Goal: Information Seeking & Learning: Learn about a topic

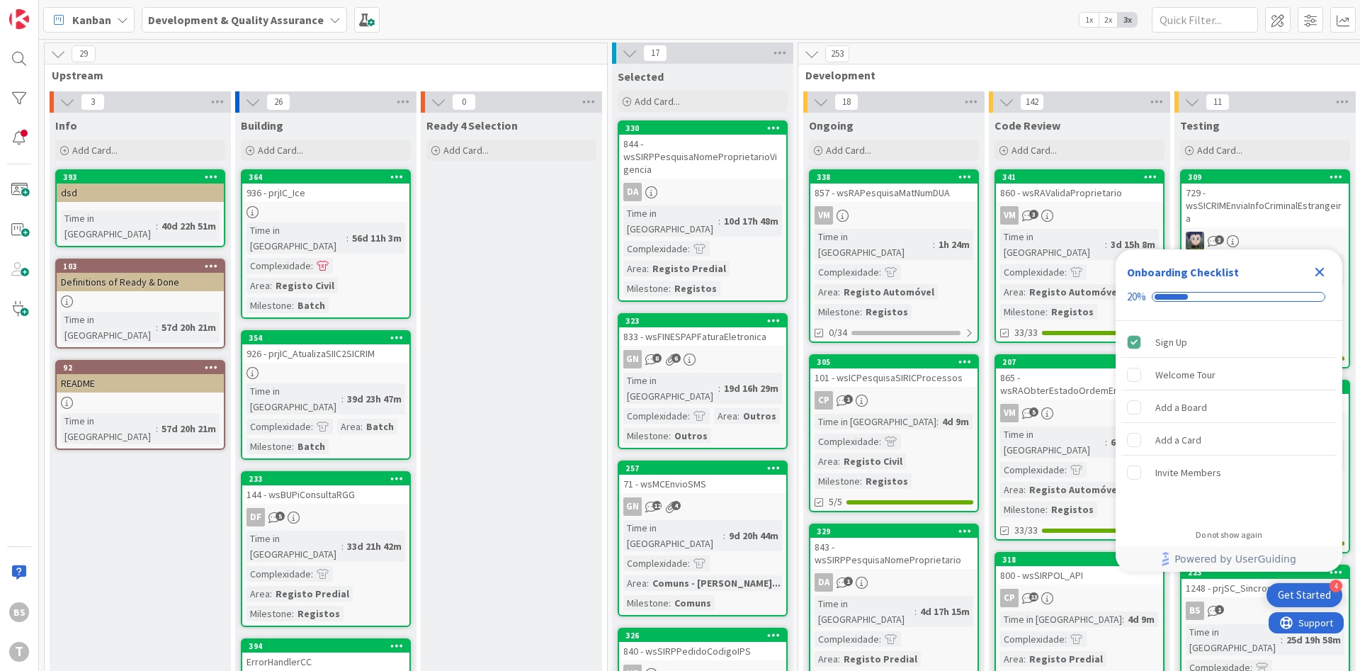
click at [1324, 277] on icon "Close Checklist" at bounding box center [1319, 271] width 17 height 17
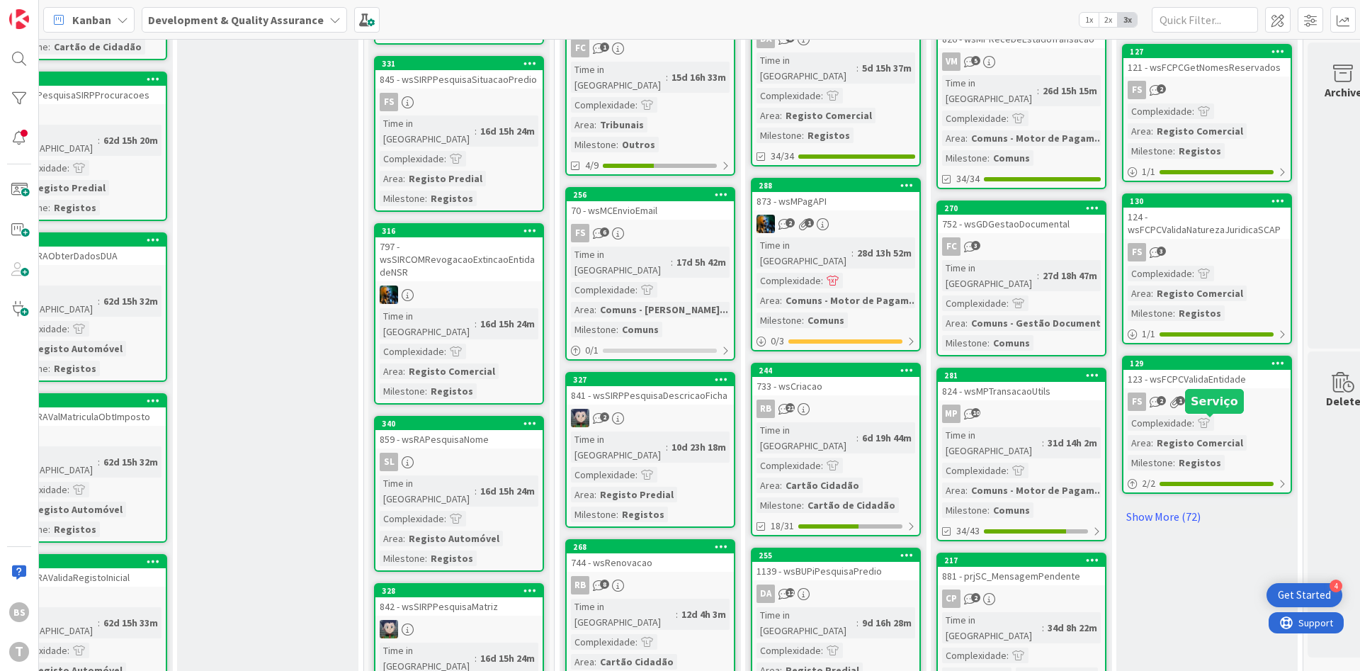
scroll to position [1190, 244]
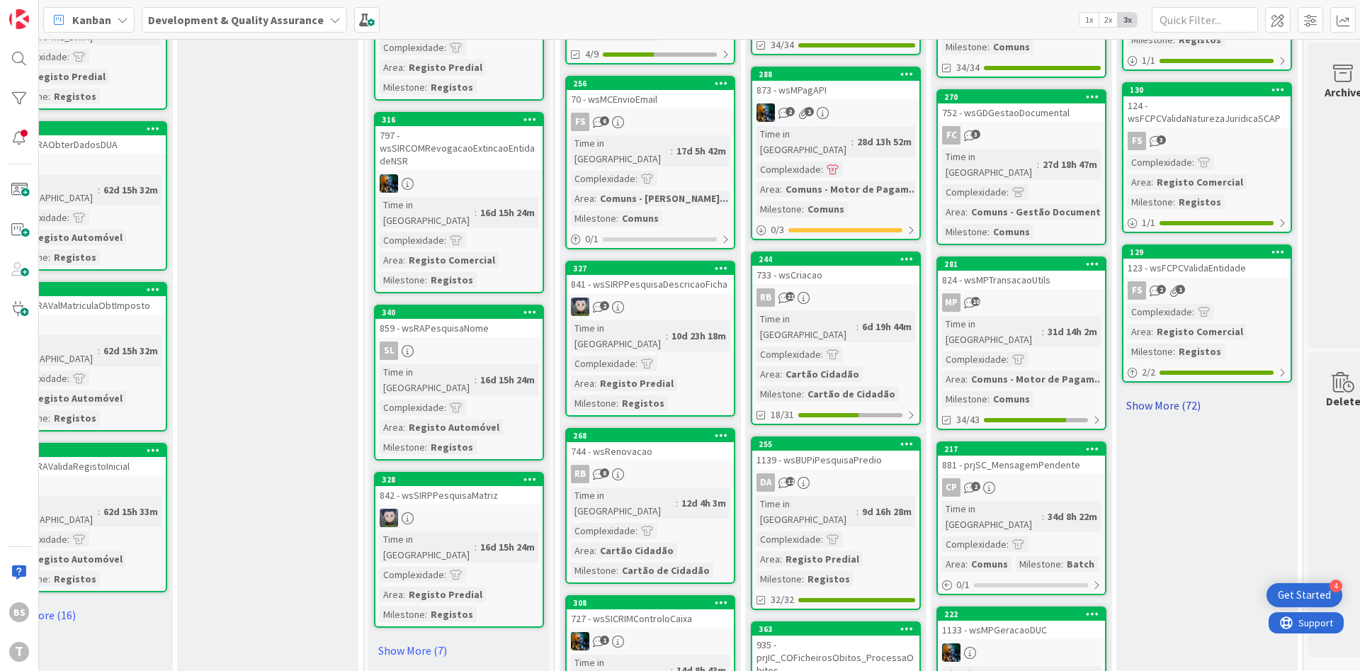
click at [1165, 394] on link "Show More (72)" at bounding box center [1207, 405] width 170 height 23
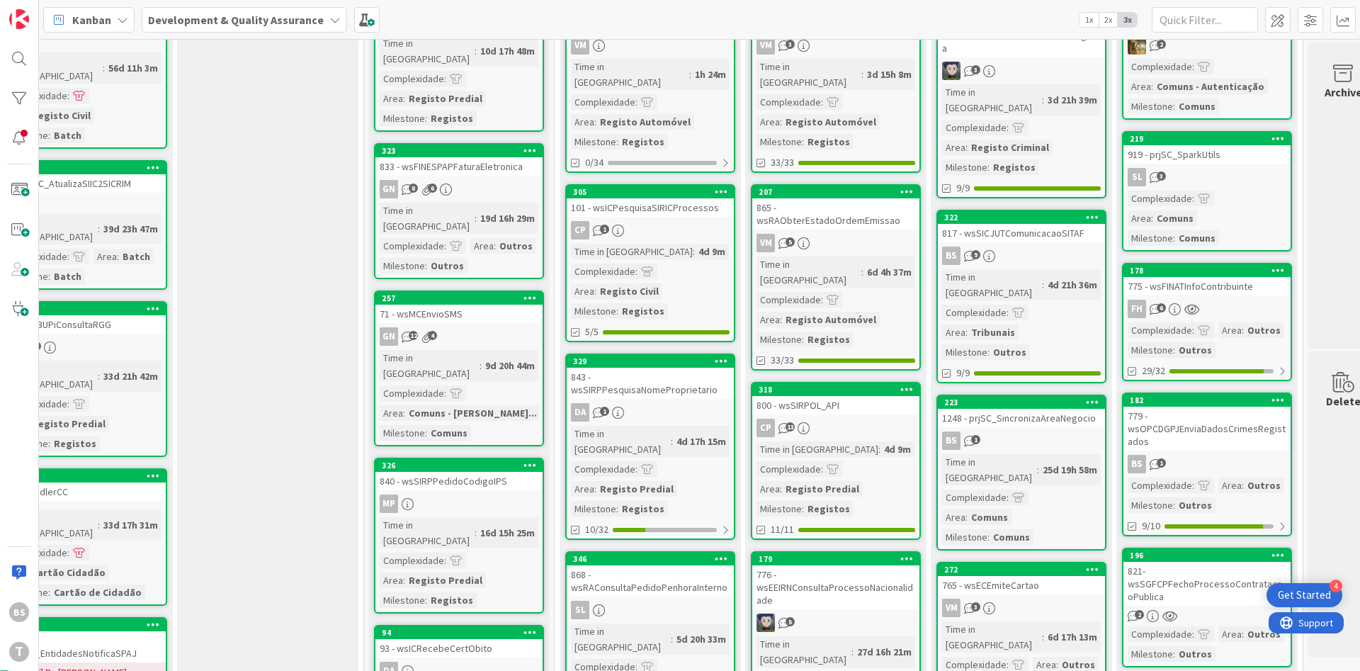
scroll to position [0, 244]
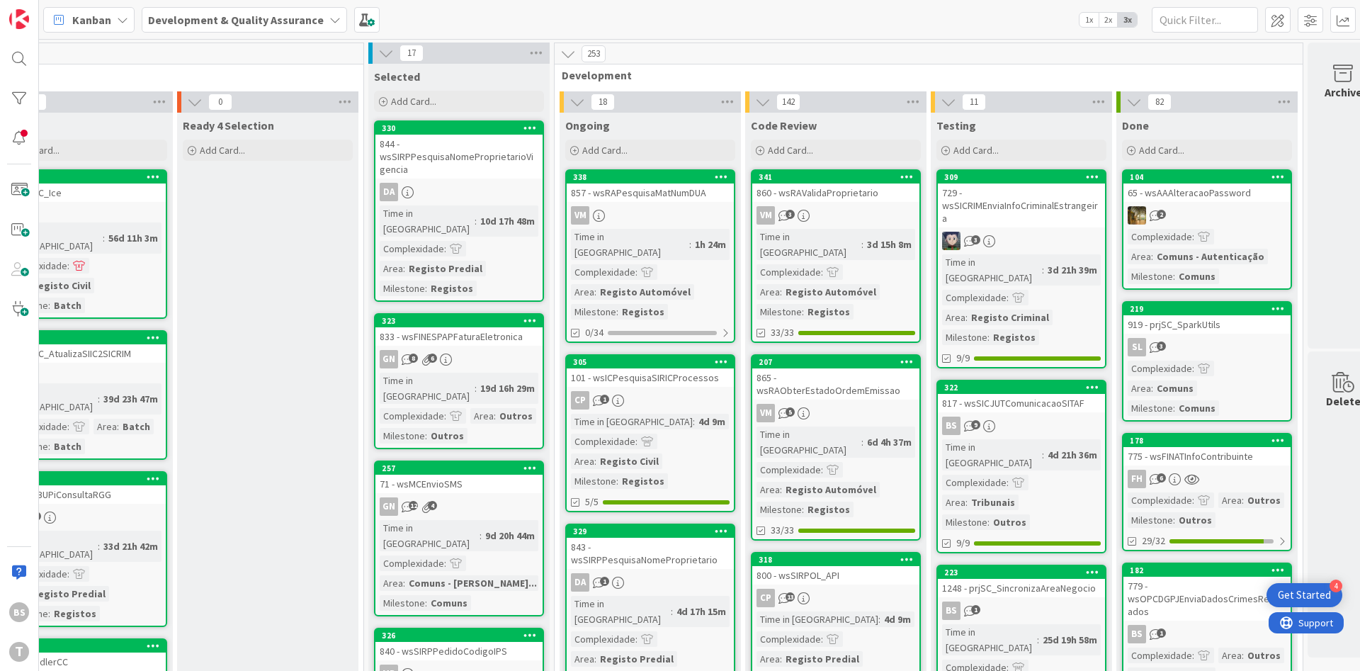
click at [1240, 448] on link "178 775 - wsFINATInfoContribuinte FH 6 Complexidade : Area : Outros Milestone :…" at bounding box center [1207, 492] width 170 height 118
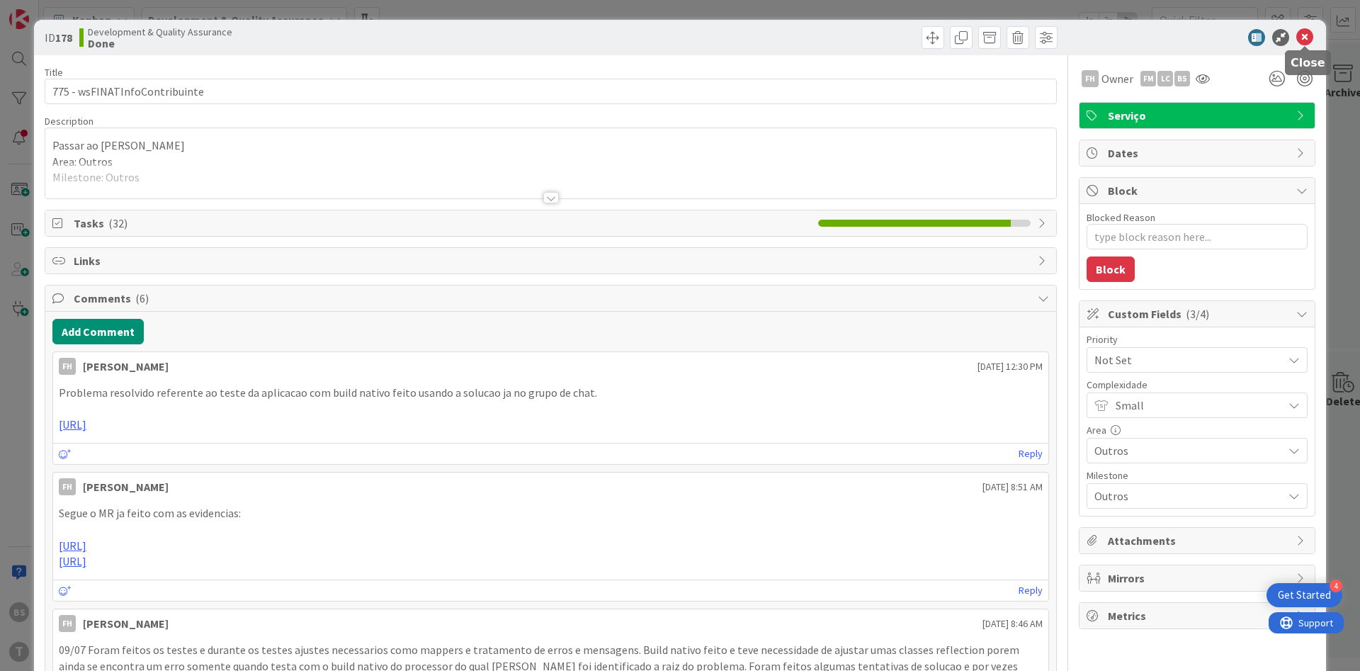
click at [1310, 42] on icon at bounding box center [1304, 37] width 17 height 17
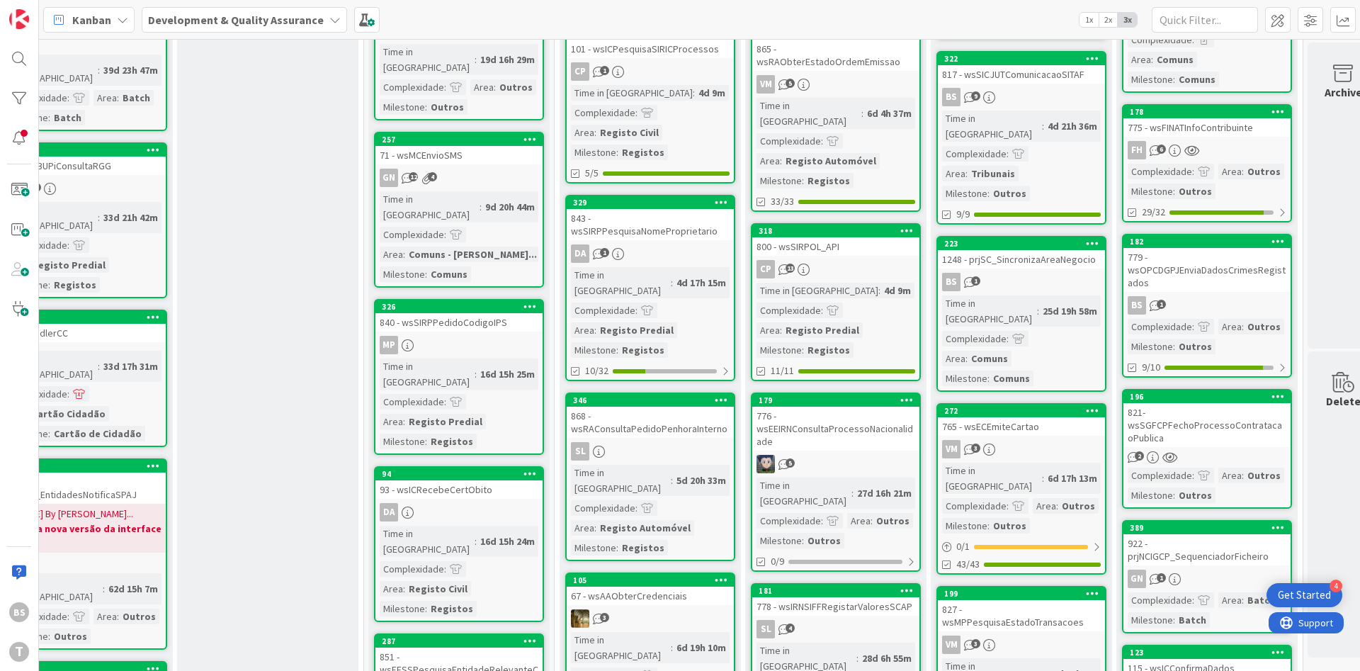
scroll to position [425, 244]
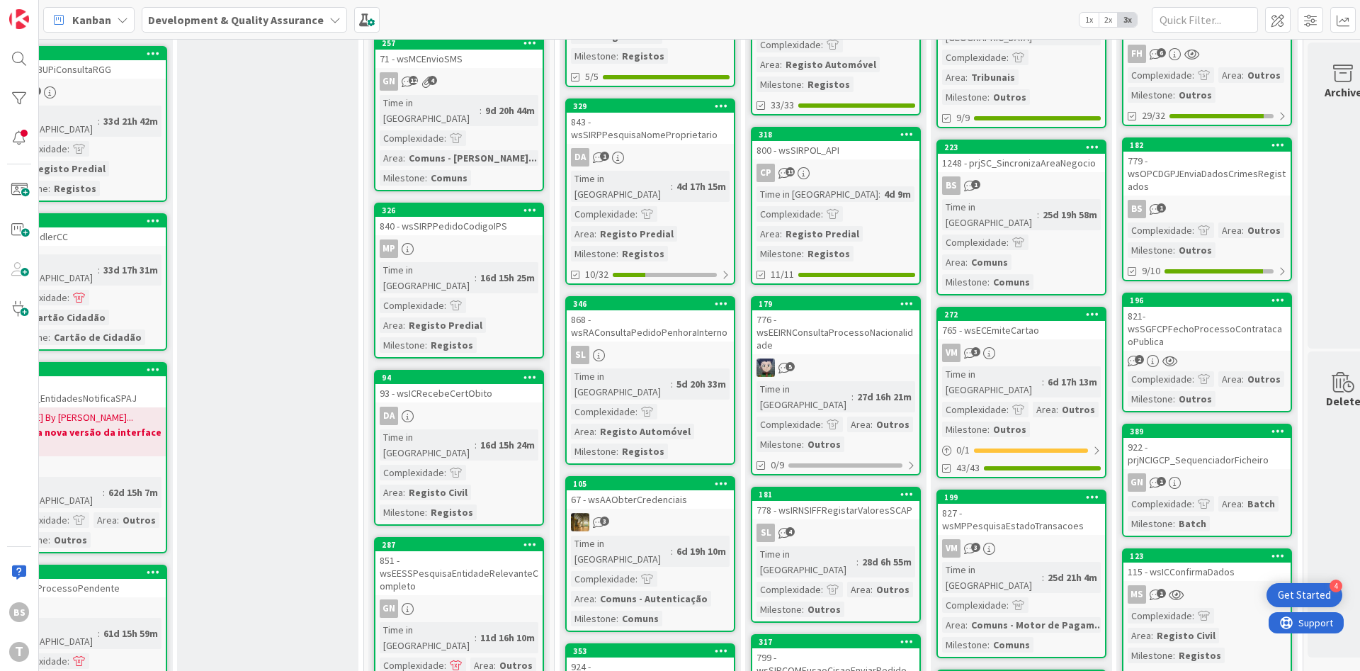
click at [1255, 152] on div "779 - wsOPCDGPJEnviaDadosCrimesRegistados" at bounding box center [1206, 174] width 167 height 44
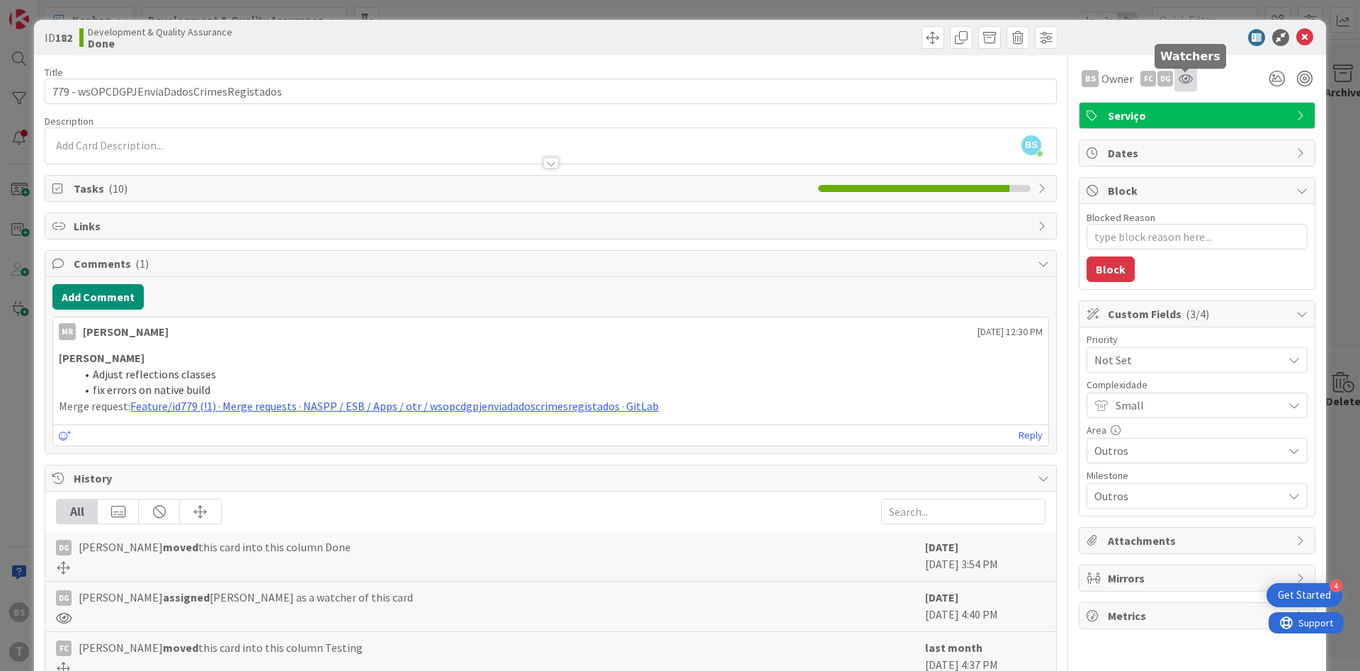
click at [1184, 74] on icon at bounding box center [1186, 78] width 14 height 11
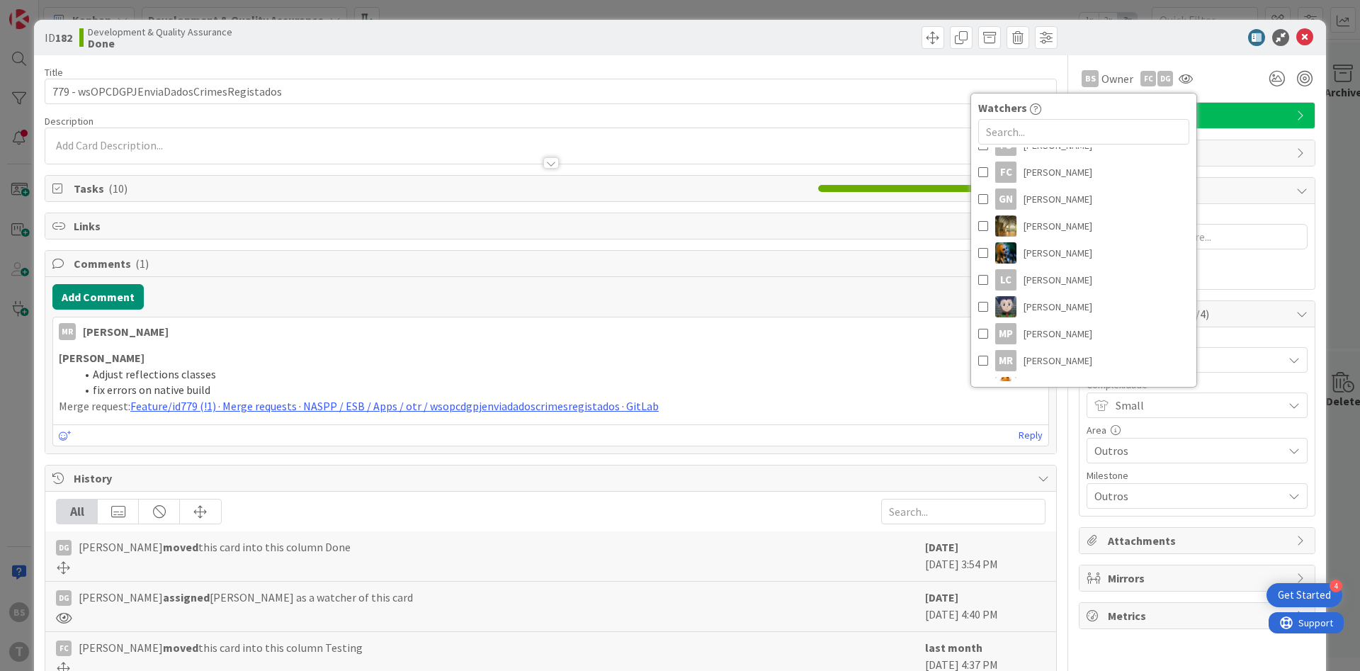
scroll to position [255, 0]
click at [1235, 84] on div "BS Owner FC DG Watchers AP [PERSON_NAME] CP [PERSON_NAME] DG [PERSON_NAME] DF […" at bounding box center [1197, 78] width 237 height 25
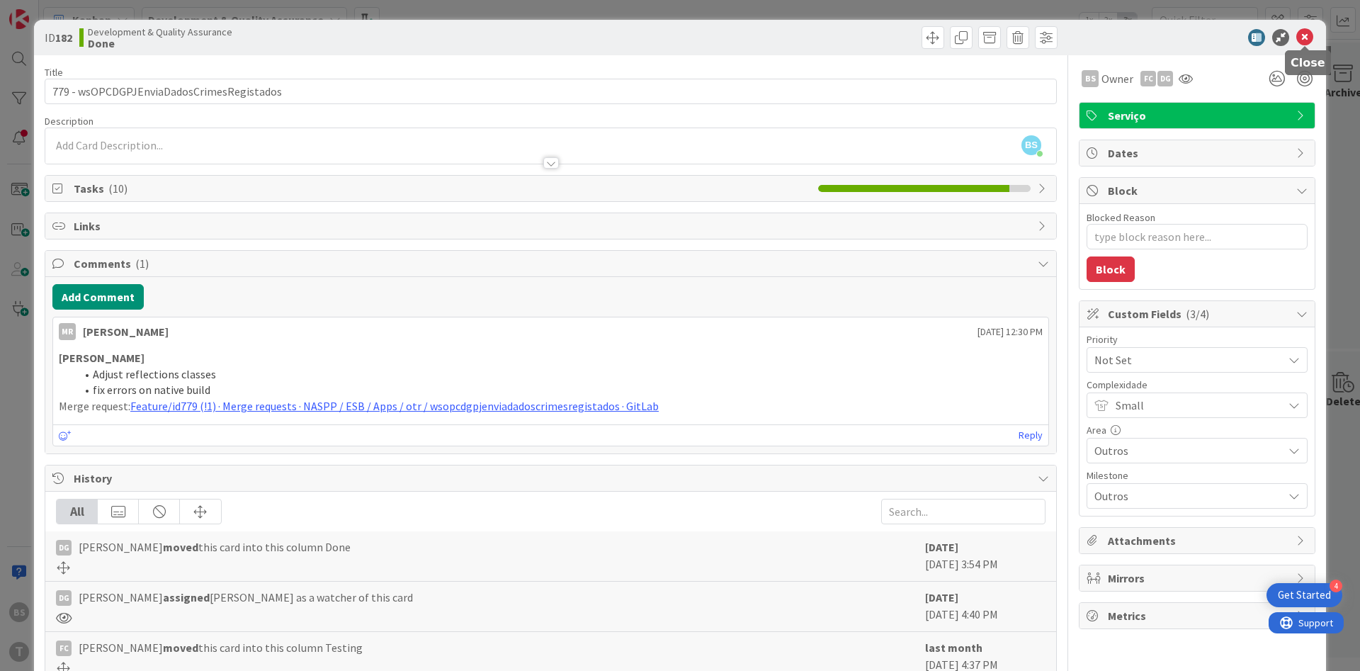
click at [1309, 42] on icon at bounding box center [1304, 37] width 17 height 17
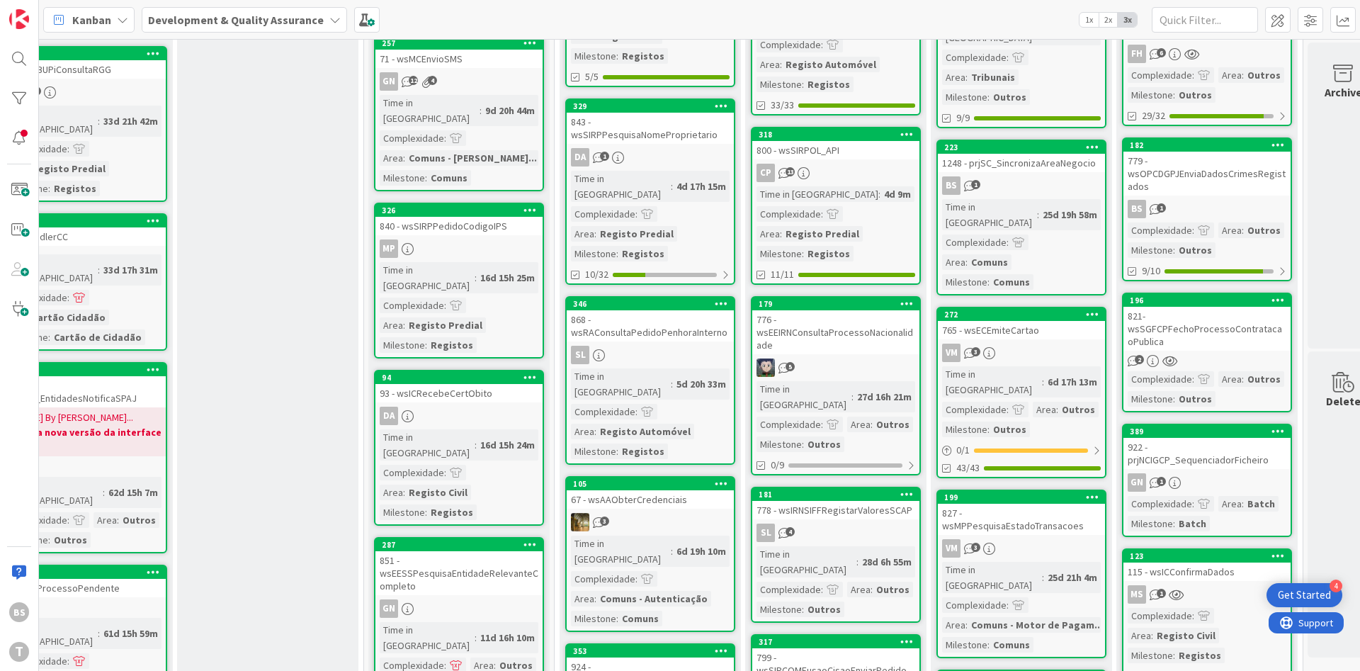
click at [1208, 321] on div "821- wsSGFCPFechoProcessoContratacaoPublica" at bounding box center [1206, 329] width 167 height 44
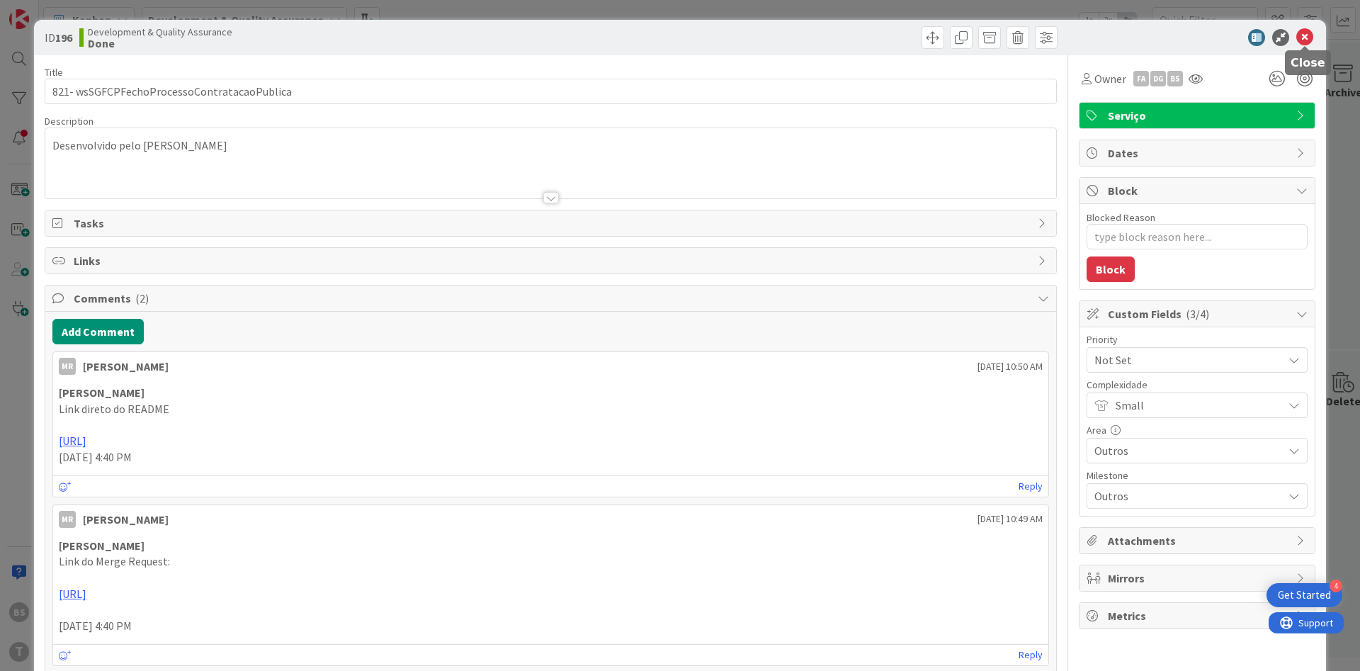
click at [1309, 38] on icon at bounding box center [1304, 37] width 17 height 17
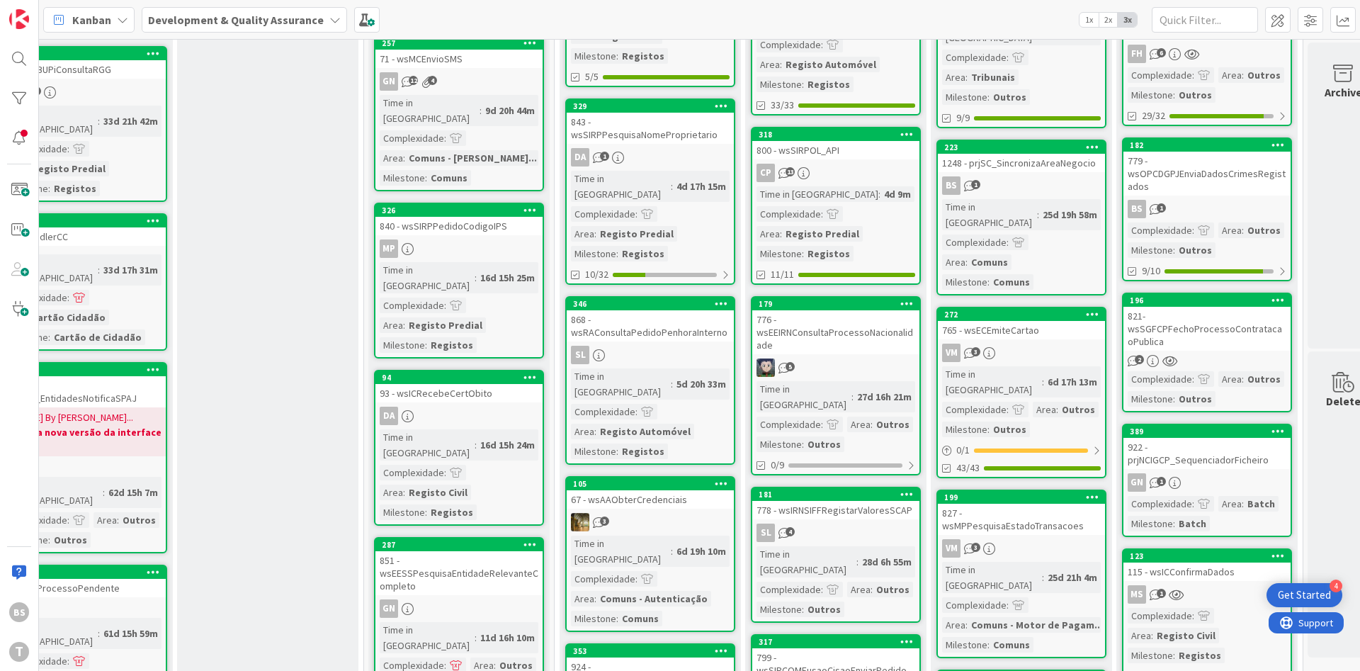
scroll to position [595, 244]
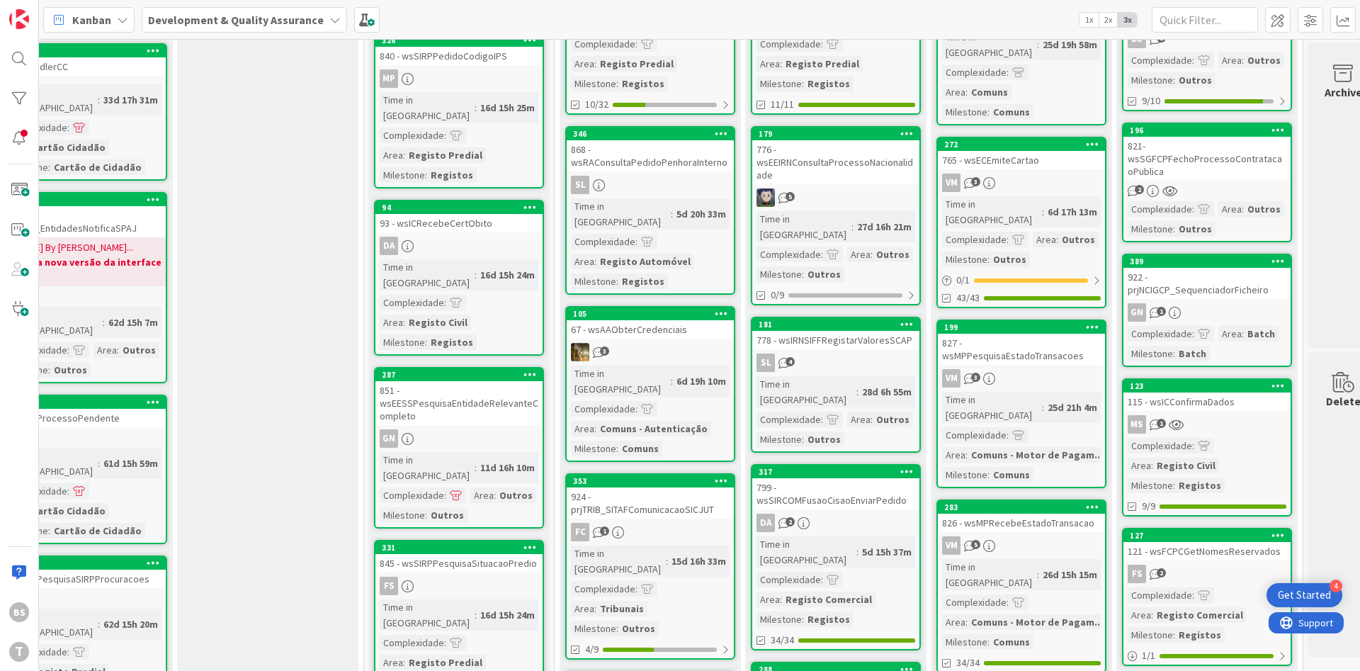
click at [1250, 281] on link "389 922 - prjNCIGCP_SequenciadorFicheiro GN 1 Complexidade : Area : Batch Miles…" at bounding box center [1207, 310] width 170 height 113
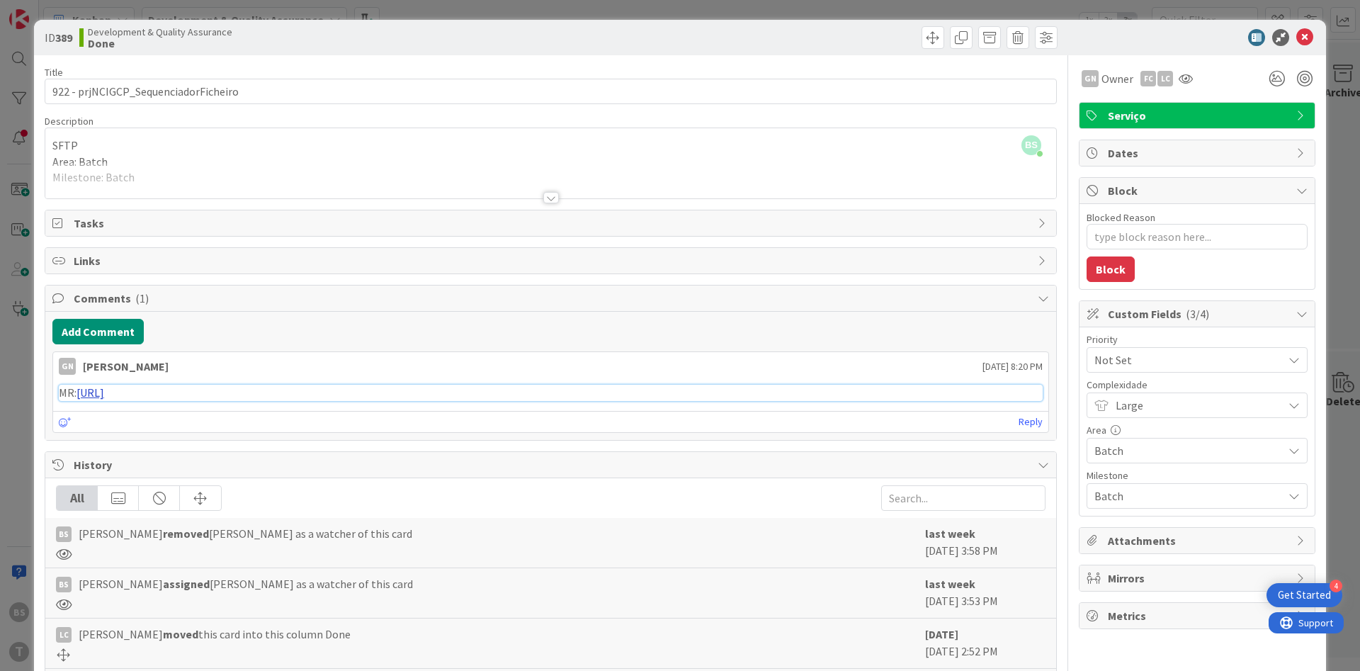
click at [104, 395] on link "[URL]" at bounding box center [90, 392] width 28 height 14
click at [104, 390] on link "[URL]" at bounding box center [90, 392] width 28 height 14
click at [1310, 33] on icon at bounding box center [1304, 37] width 17 height 17
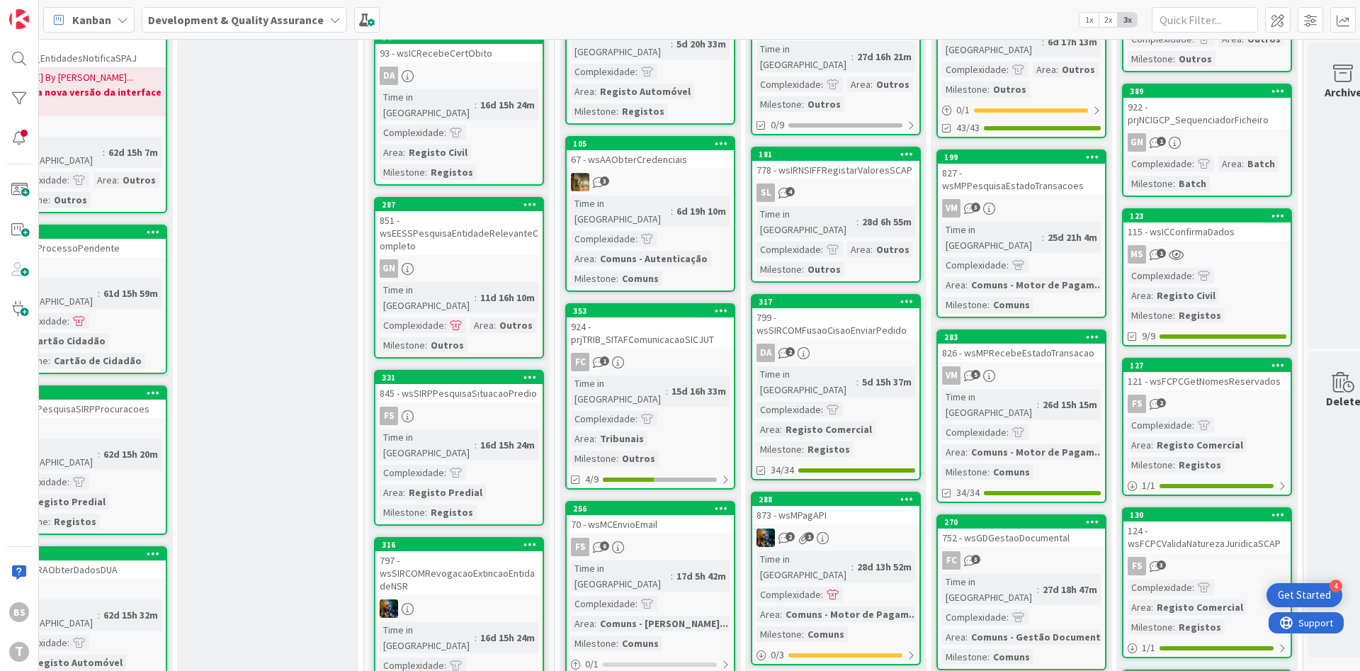
scroll to position [850, 244]
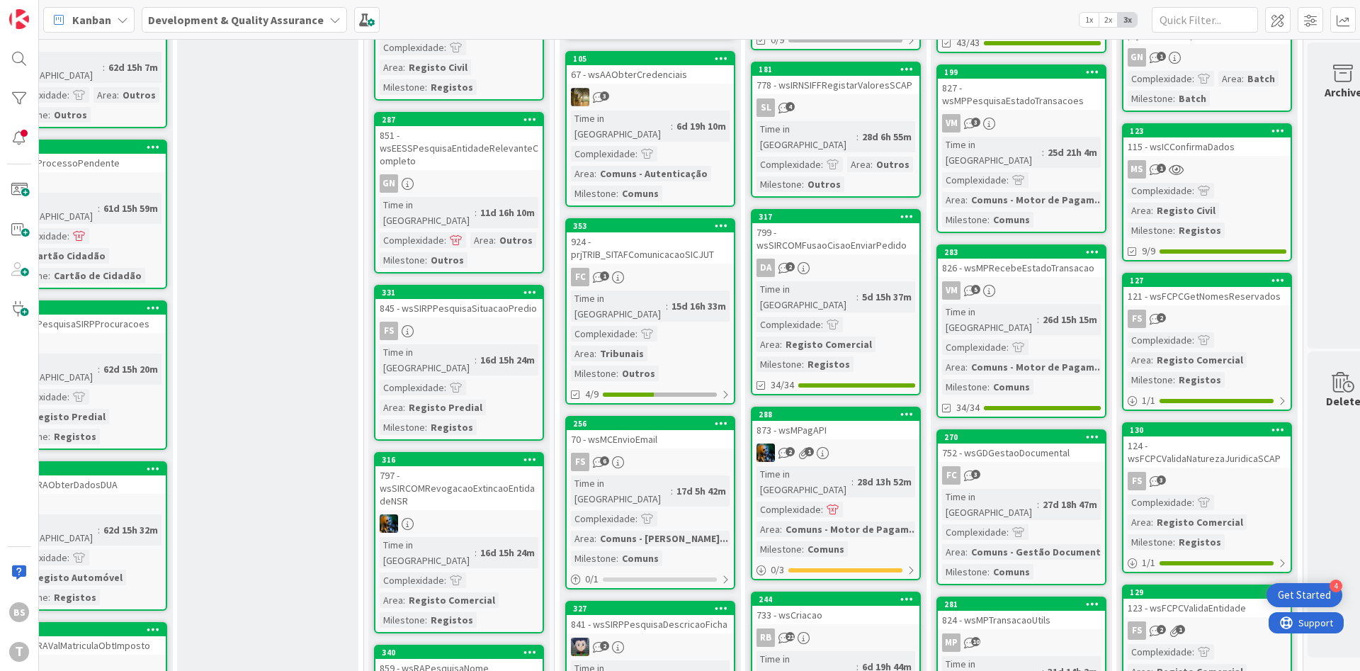
click at [1206, 310] on div "FS 2" at bounding box center [1206, 319] width 167 height 18
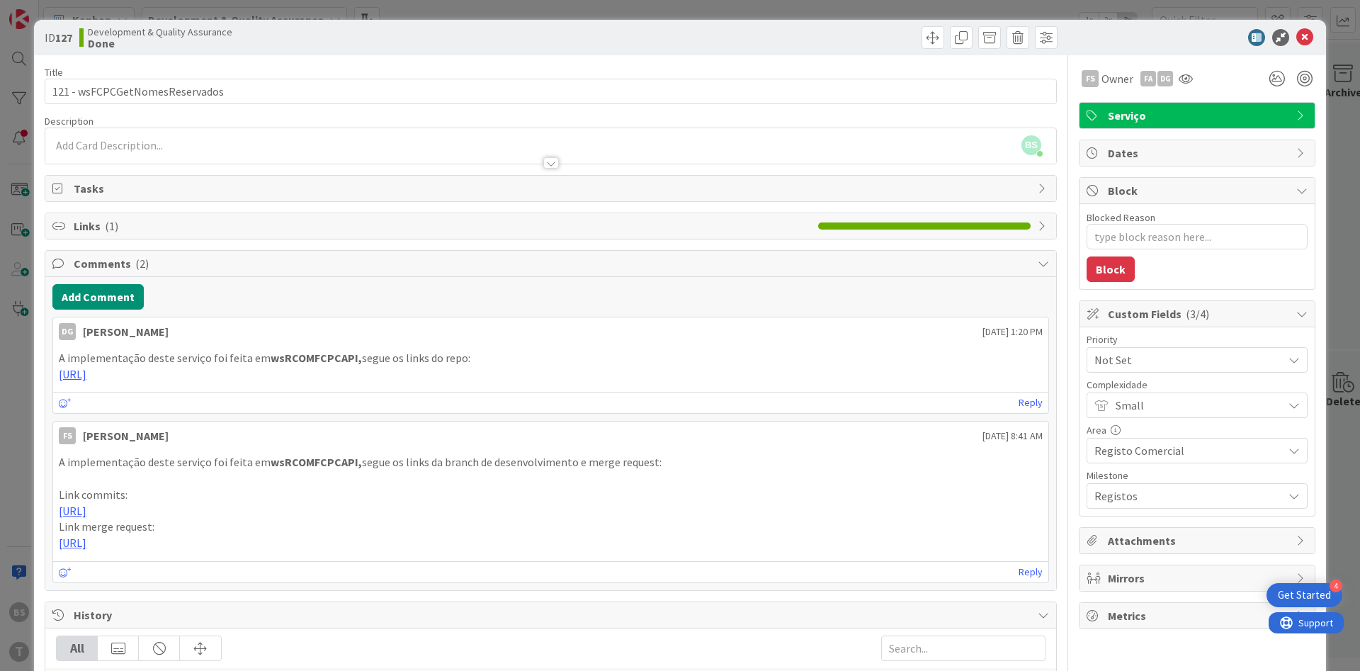
click at [25, 328] on div "ID 127 Development & Quality Assurance Done Title 30 / 128 121 - wsFCPCGetNomes…" at bounding box center [680, 335] width 1360 height 671
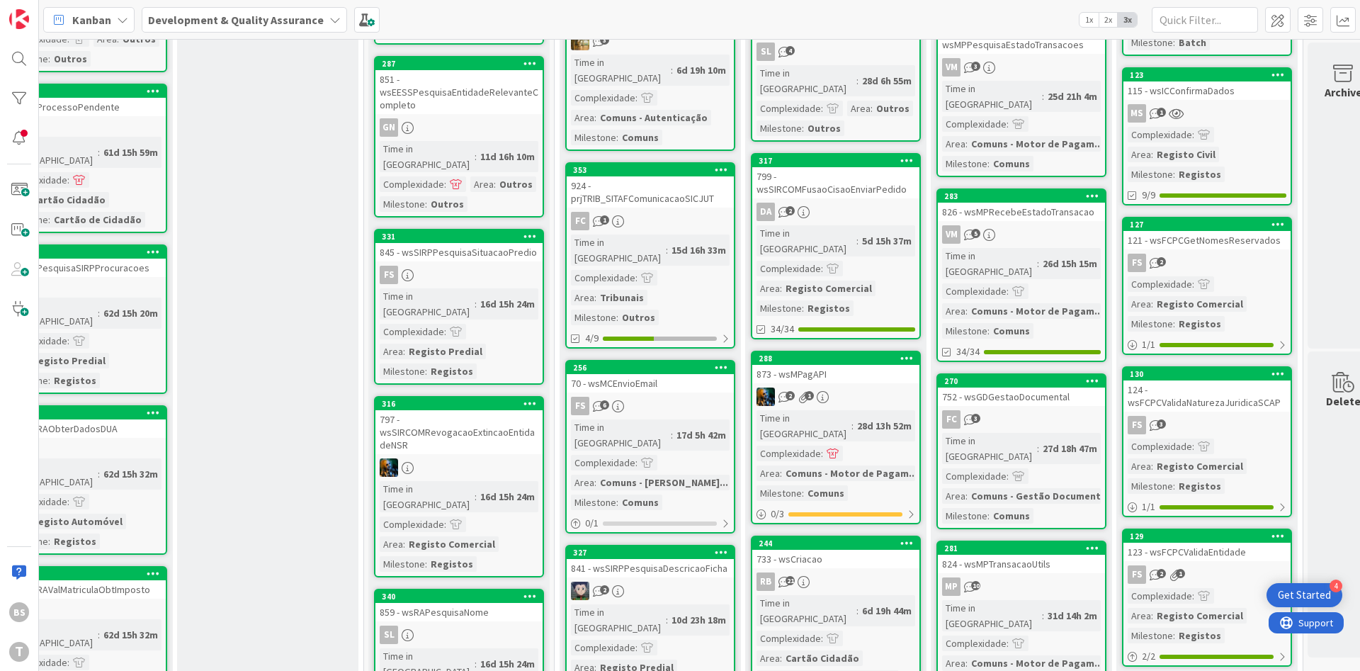
scroll to position [935, 244]
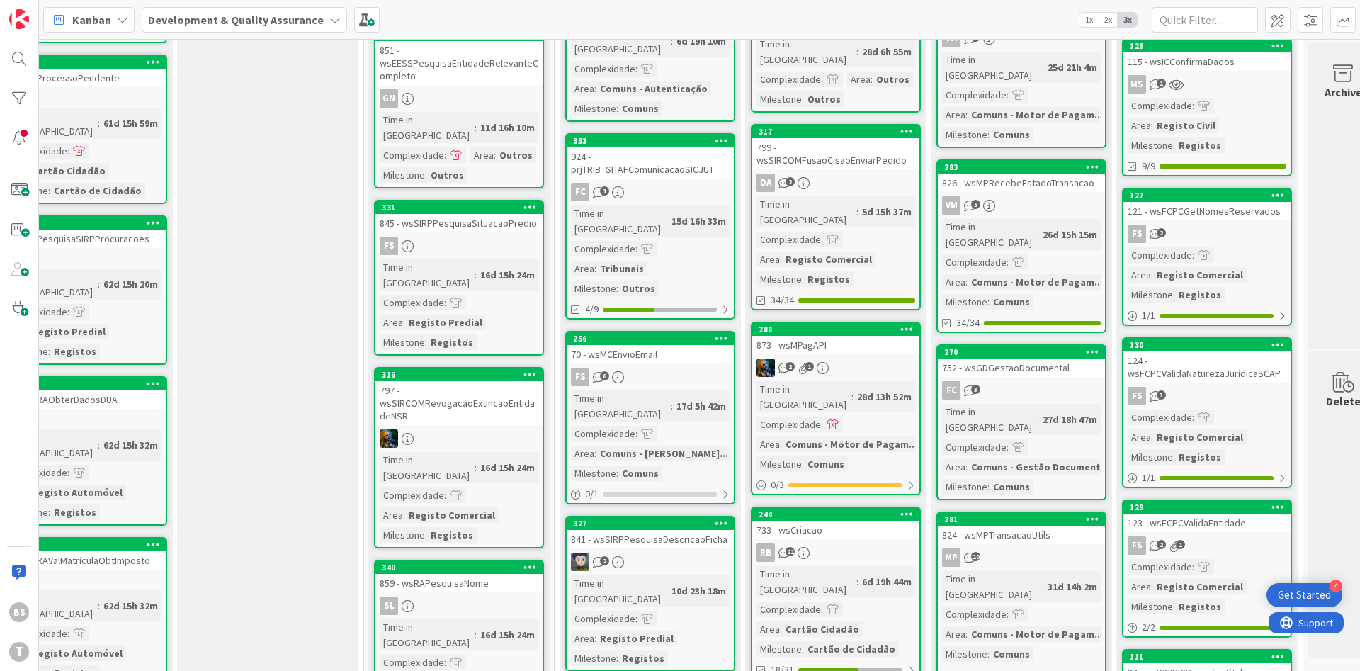
click at [1244, 385] on link "130 124 - wsFCPCValidaNaturezaJuridicaSCAP FS 3 Complexidade : Area : Registo C…" at bounding box center [1207, 412] width 170 height 151
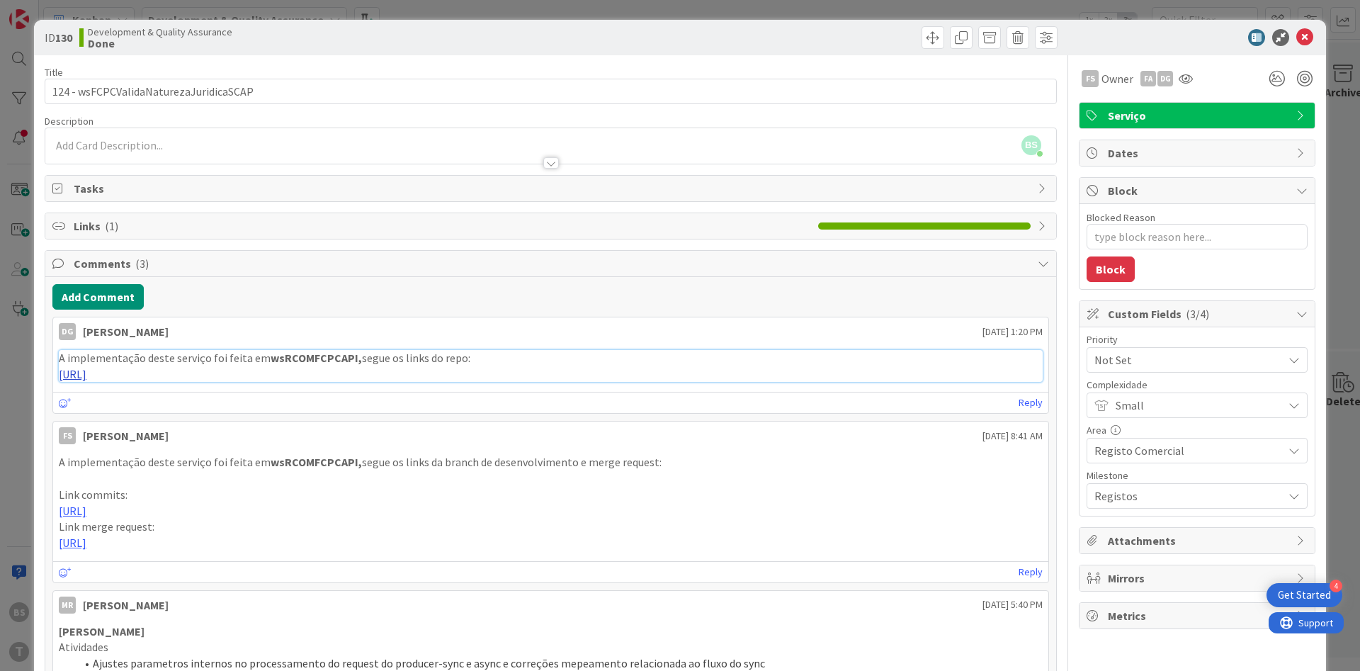
click at [86, 378] on link "[URL]" at bounding box center [73, 374] width 28 height 14
click at [1309, 35] on icon at bounding box center [1304, 37] width 17 height 17
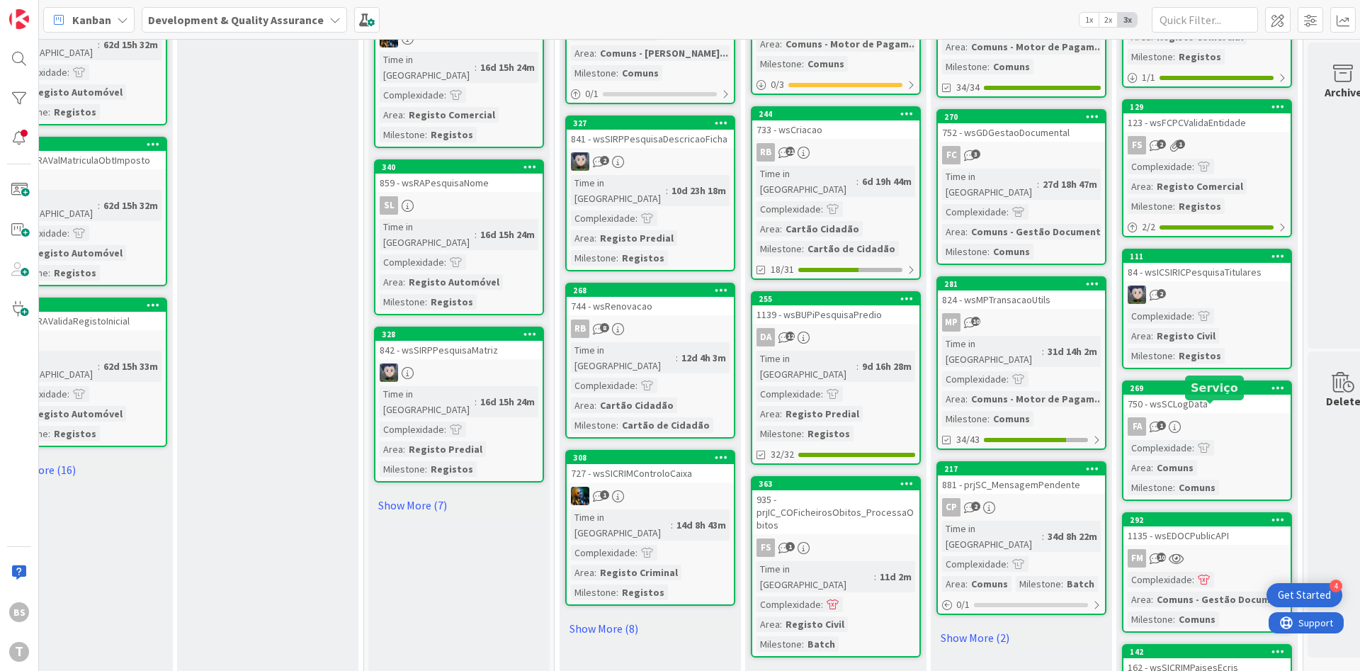
scroll to position [1360, 244]
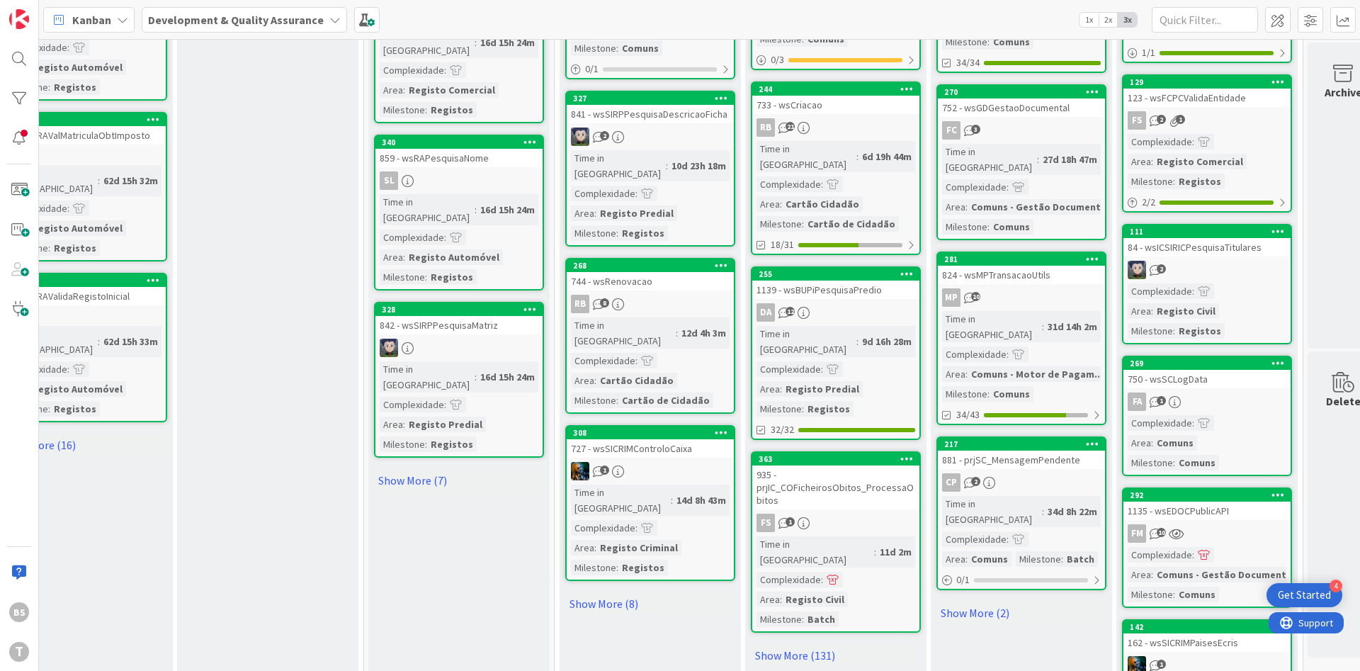
click at [1206, 524] on div "FM 10" at bounding box center [1206, 533] width 167 height 18
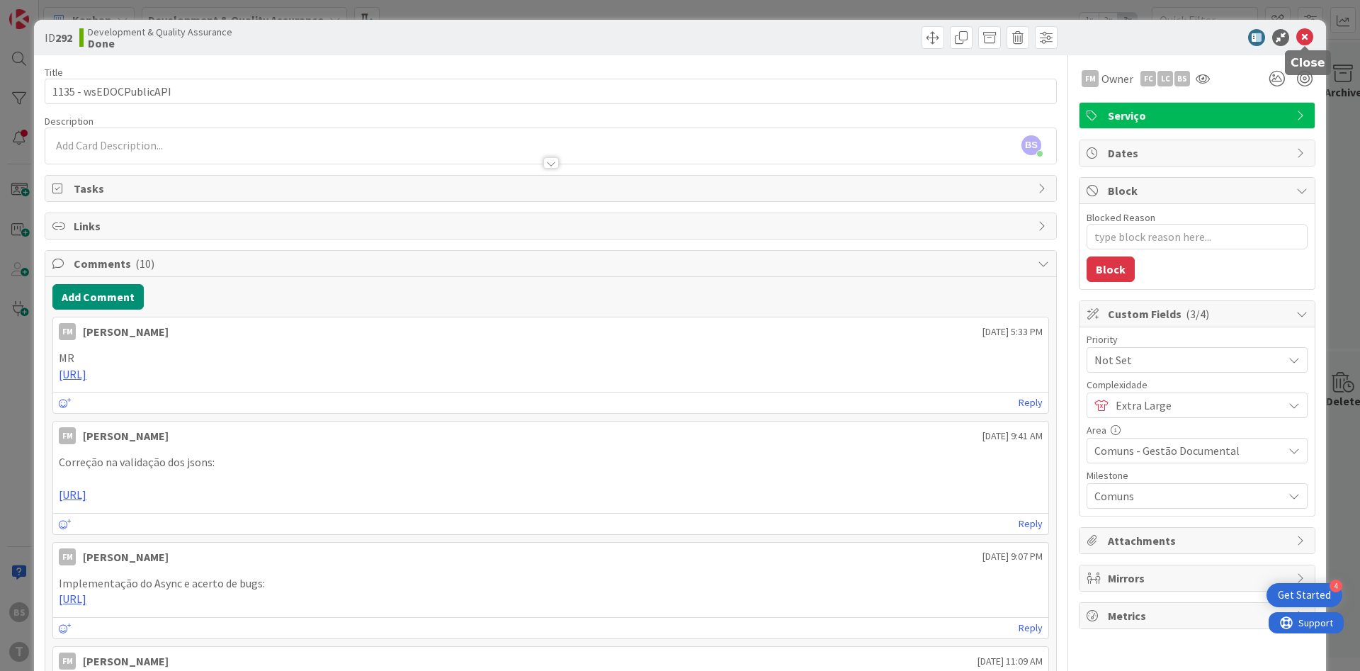
click at [1310, 38] on icon at bounding box center [1304, 37] width 17 height 17
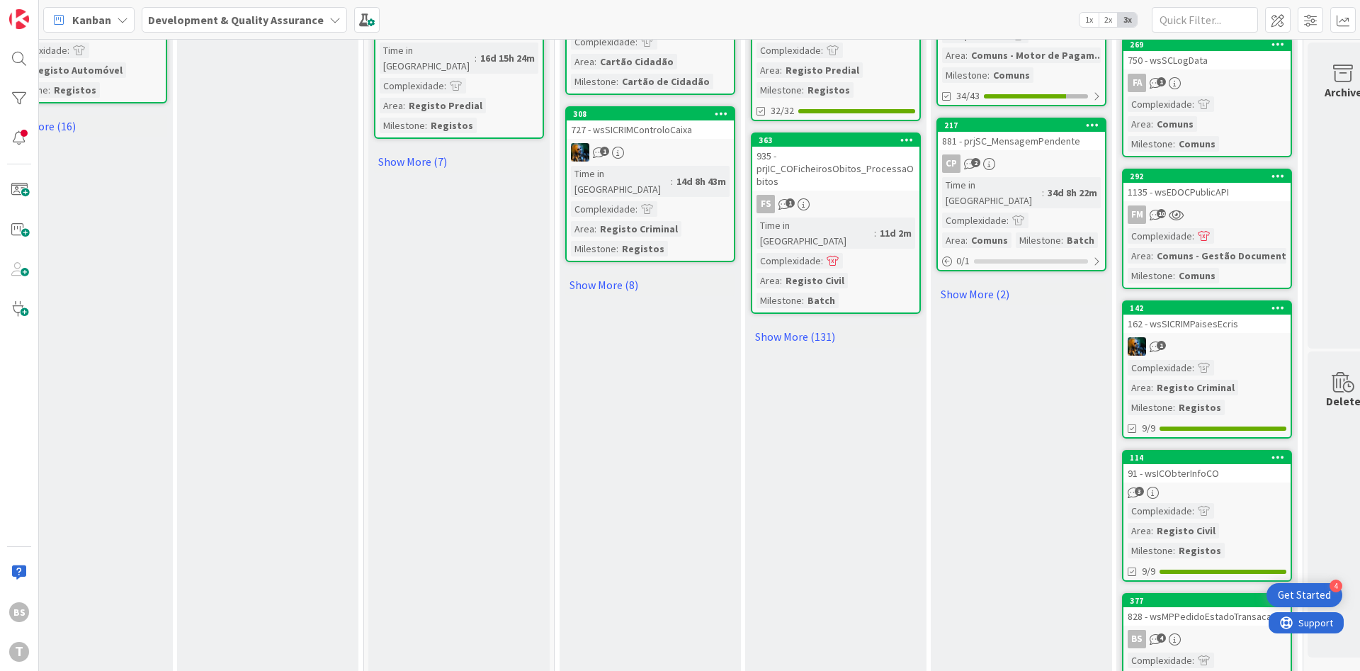
scroll to position [1700, 244]
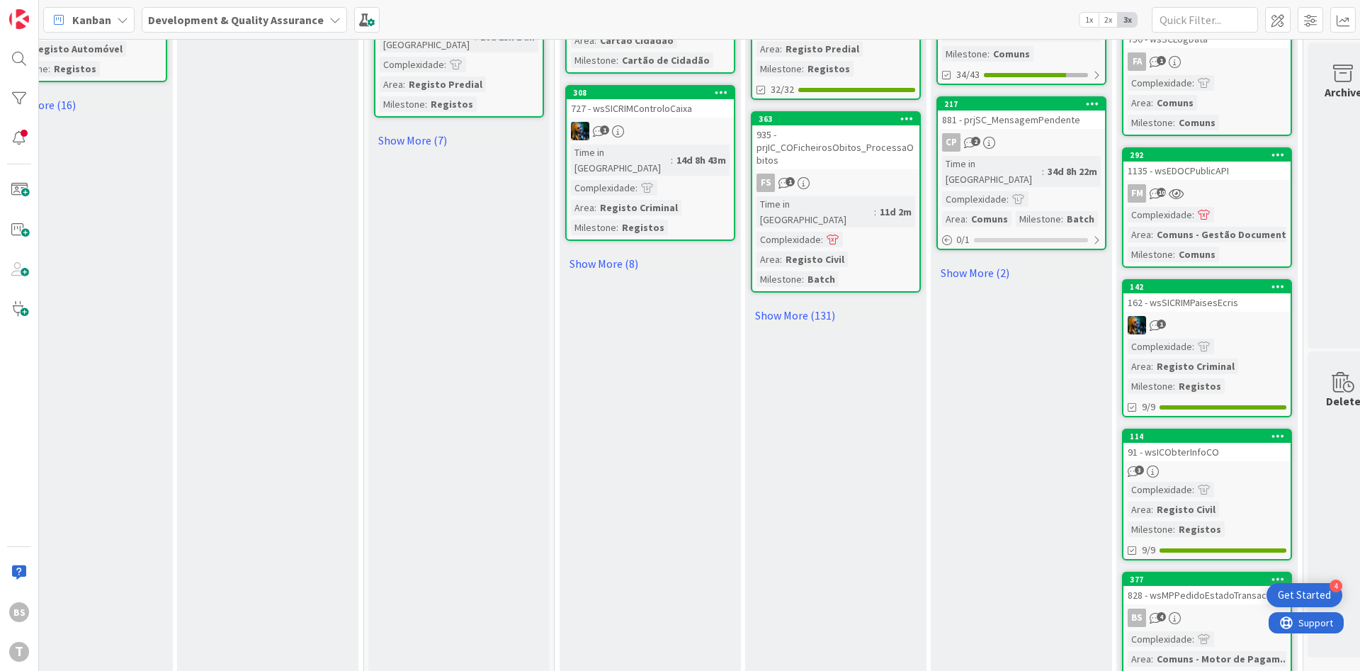
click at [1232, 316] on div "1" at bounding box center [1206, 325] width 167 height 18
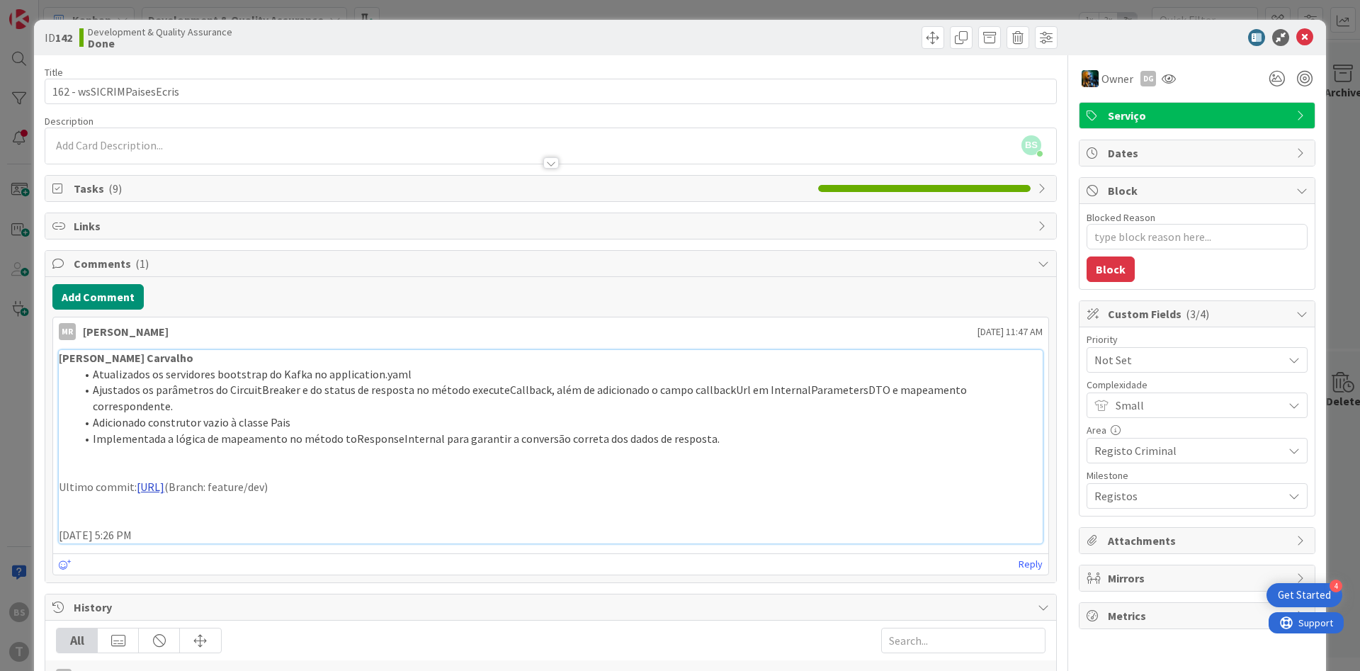
click at [164, 480] on link "[URL]" at bounding box center [151, 487] width 28 height 14
click at [1171, 85] on div at bounding box center [1168, 78] width 23 height 25
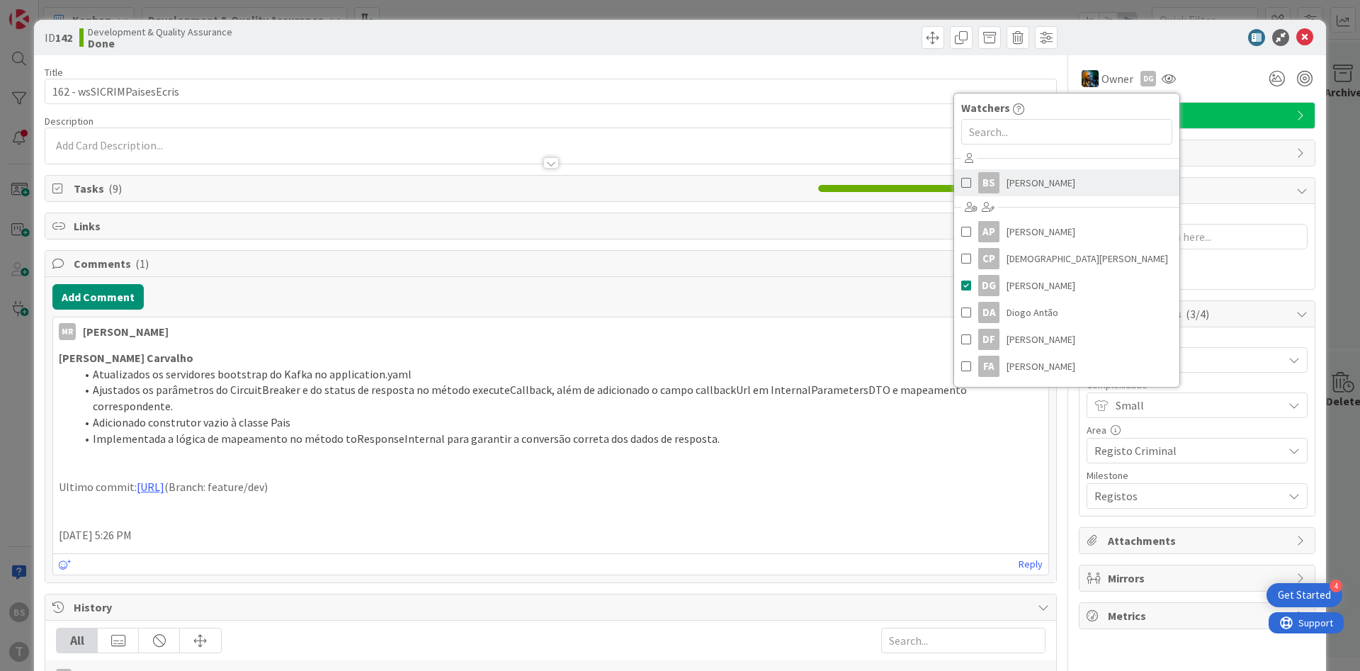
click at [995, 182] on div "BS" at bounding box center [988, 182] width 21 height 21
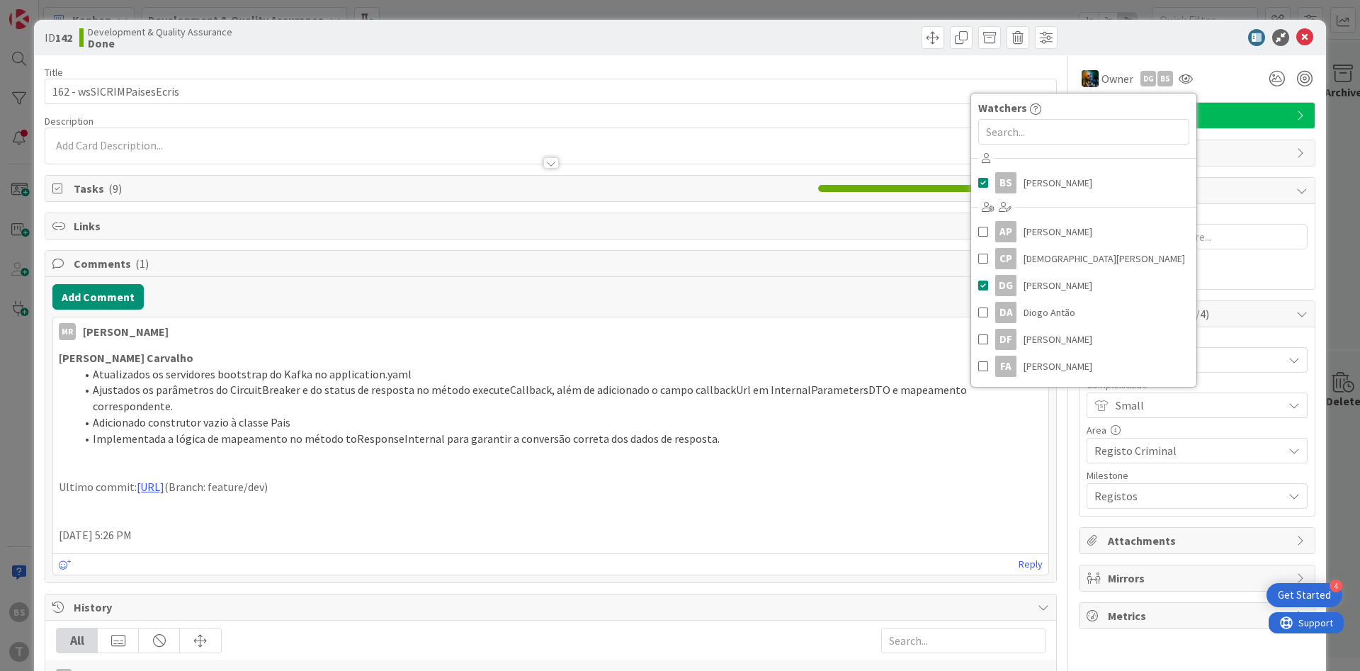
drag, startPoint x: 1151, startPoint y: 32, endPoint x: 1050, endPoint y: 6, distance: 103.9
click at [1152, 32] on div at bounding box center [1190, 37] width 251 height 17
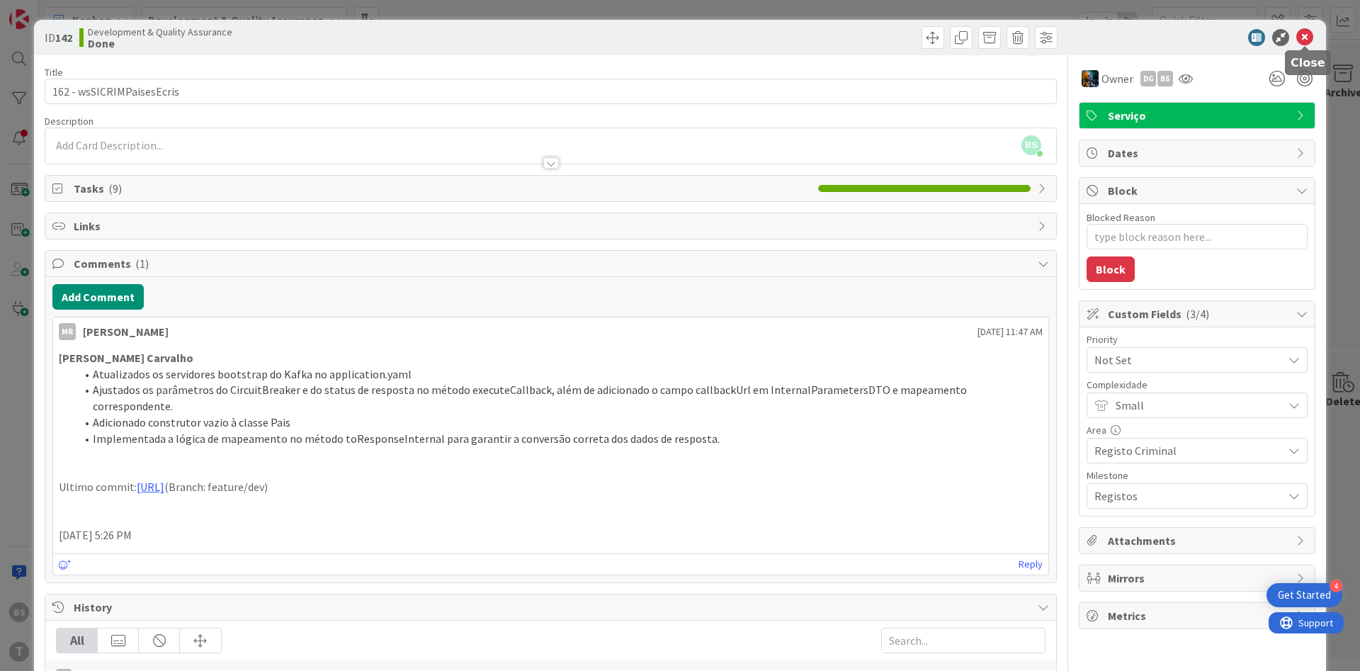
click at [1307, 33] on icon at bounding box center [1304, 37] width 17 height 17
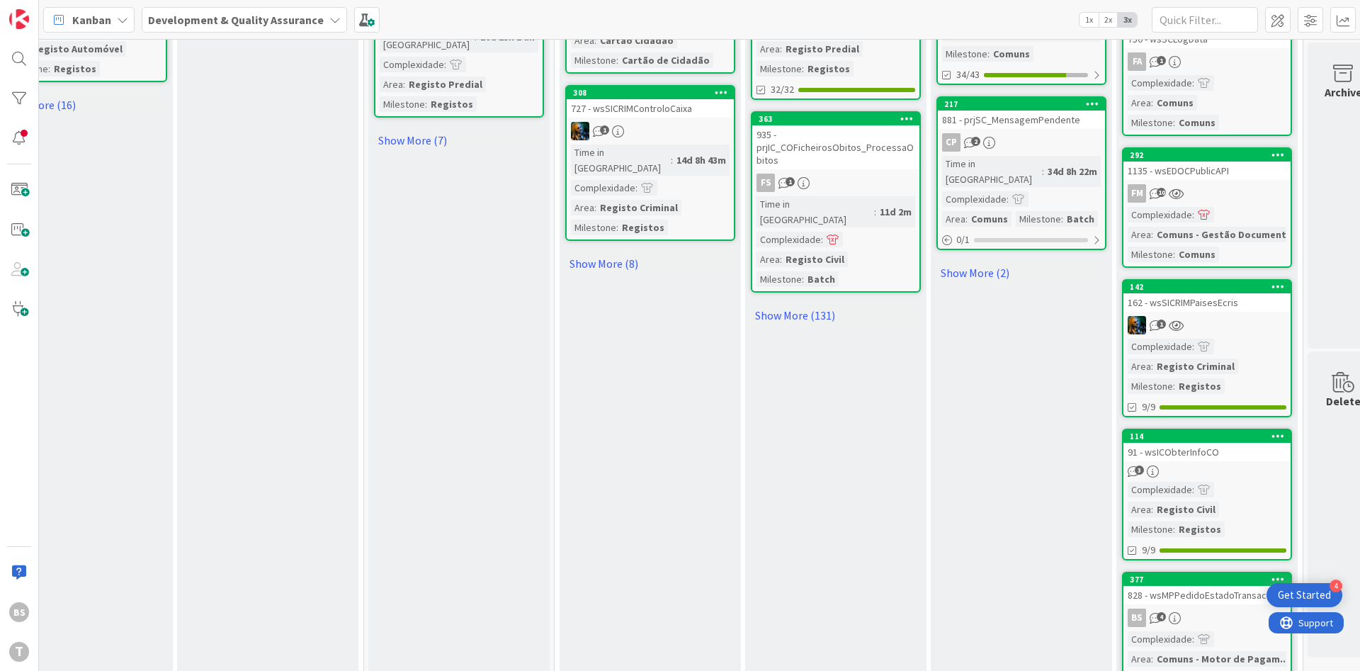
scroll to position [1785, 244]
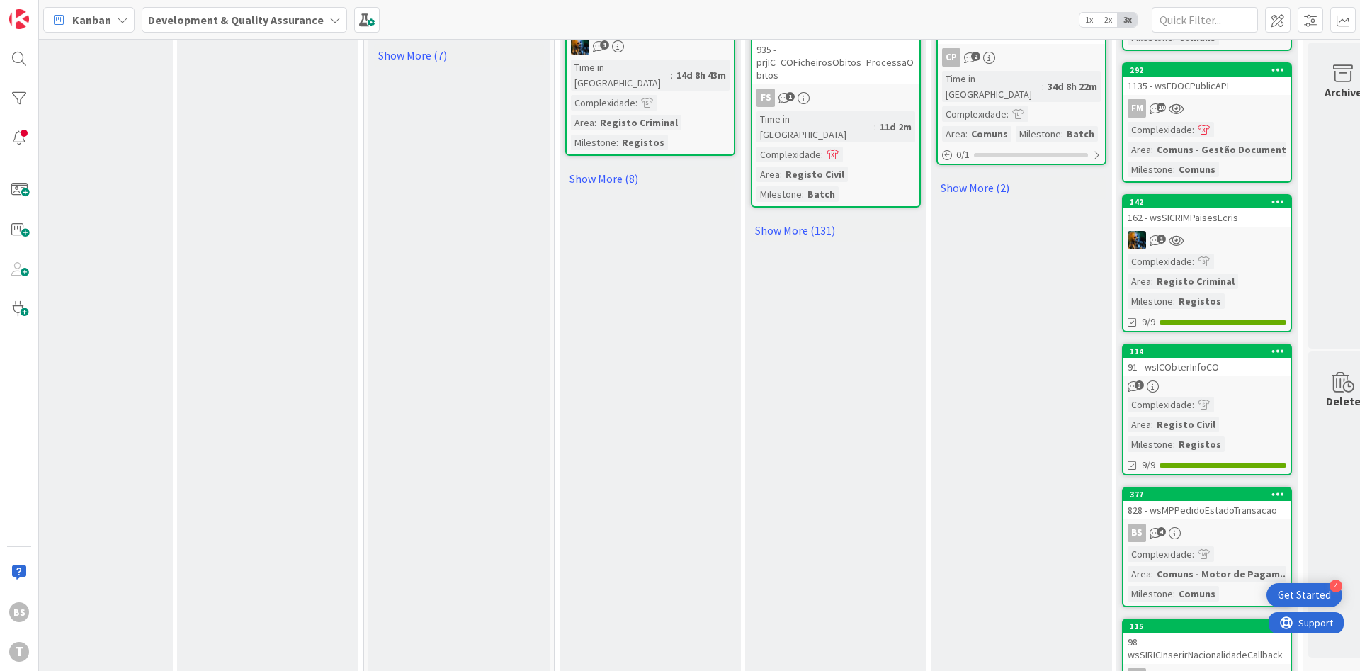
click at [1252, 380] on div "3" at bounding box center [1206, 386] width 167 height 12
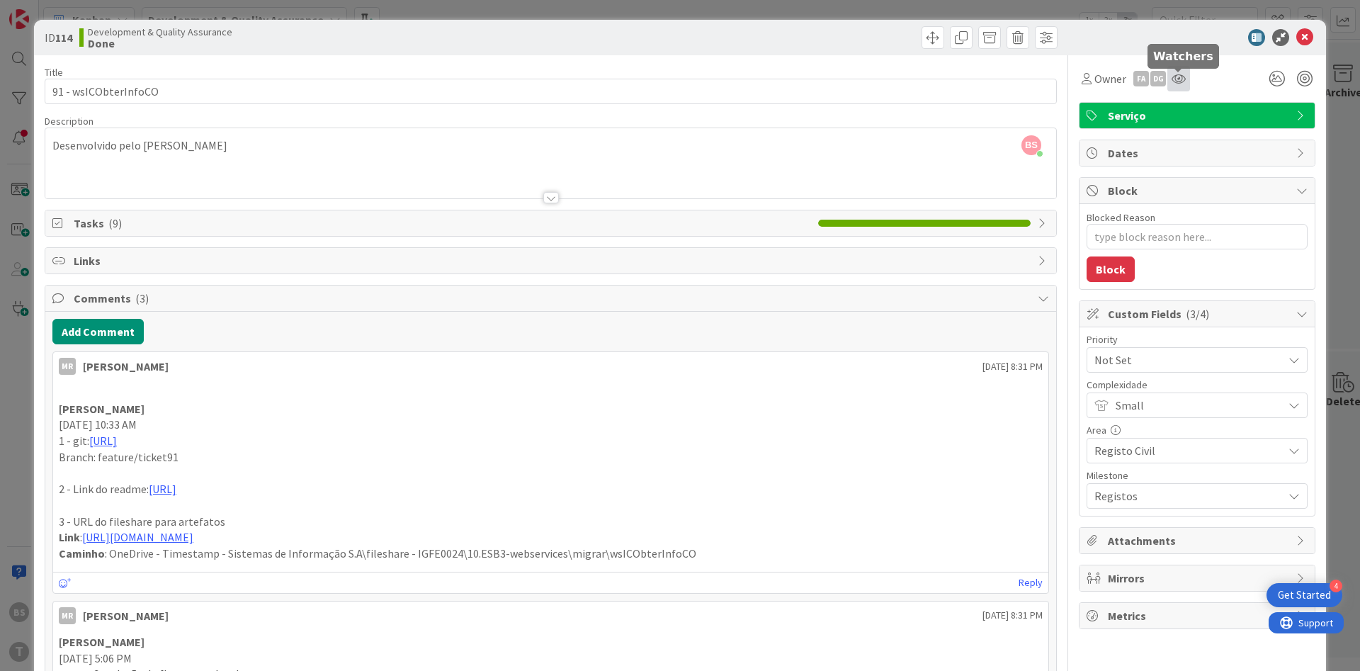
click at [1172, 77] on icon at bounding box center [1179, 78] width 14 height 11
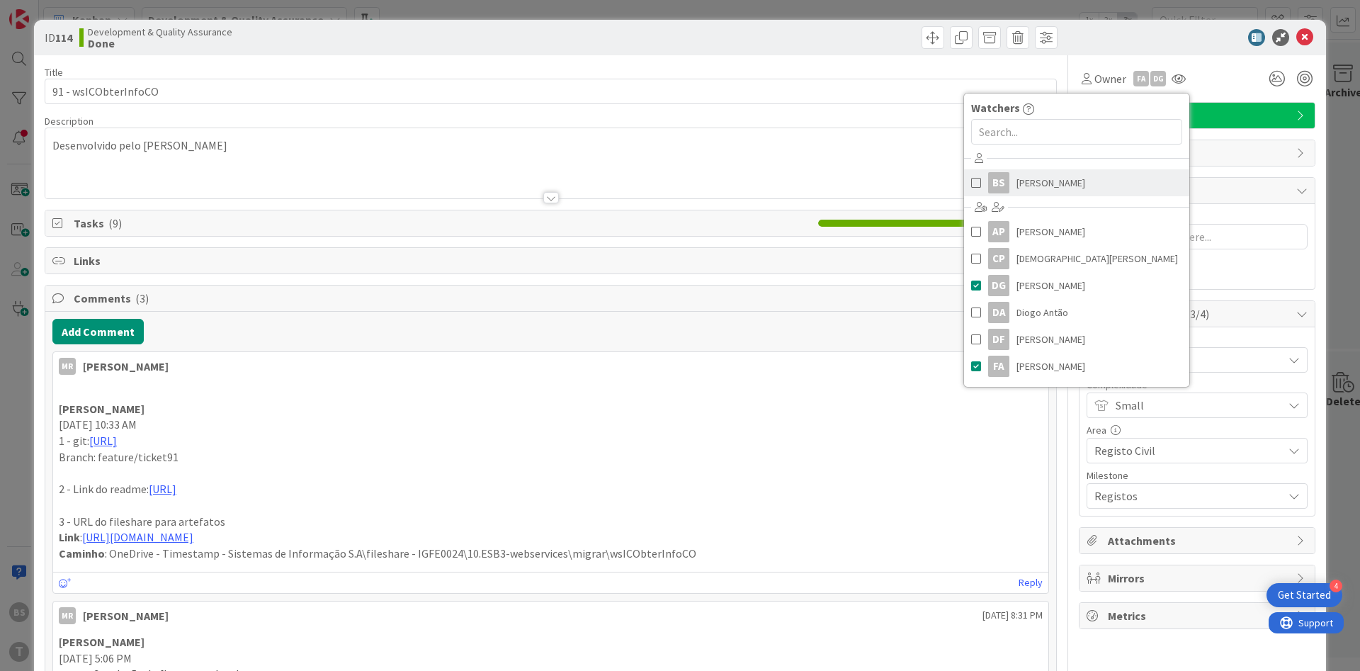
click at [1061, 192] on span "[PERSON_NAME]" at bounding box center [1050, 182] width 69 height 21
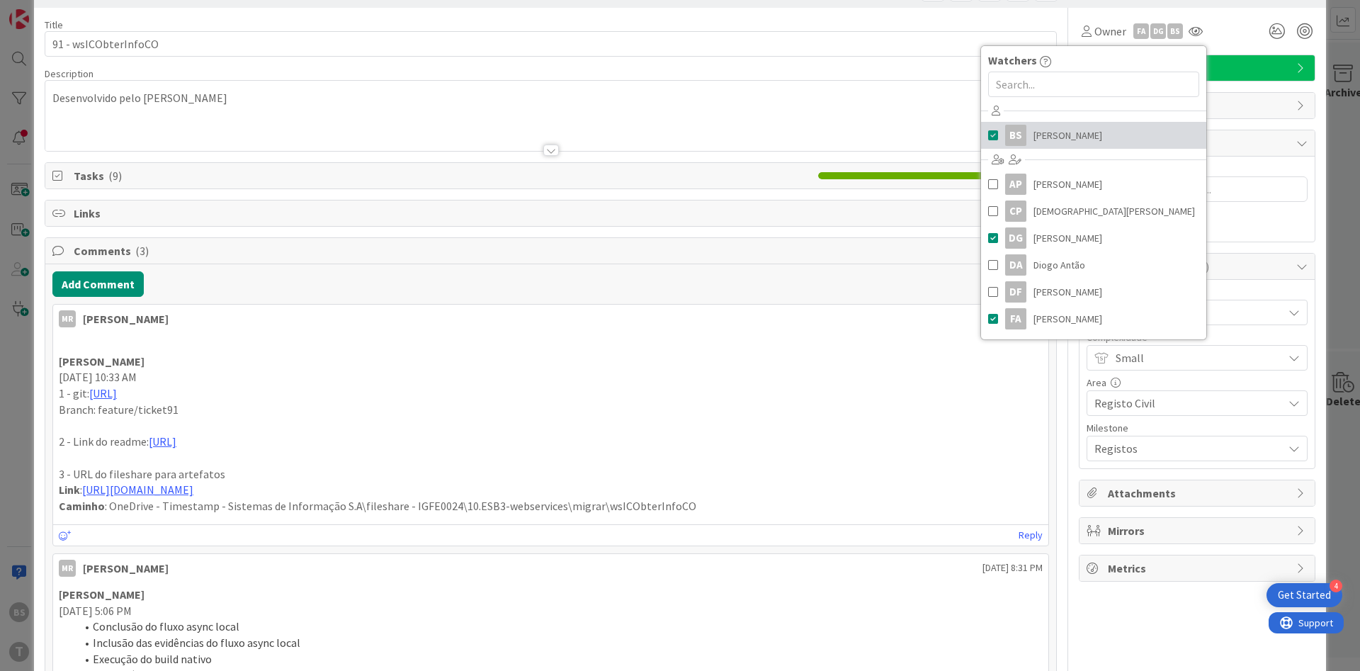
scroll to position [85, 0]
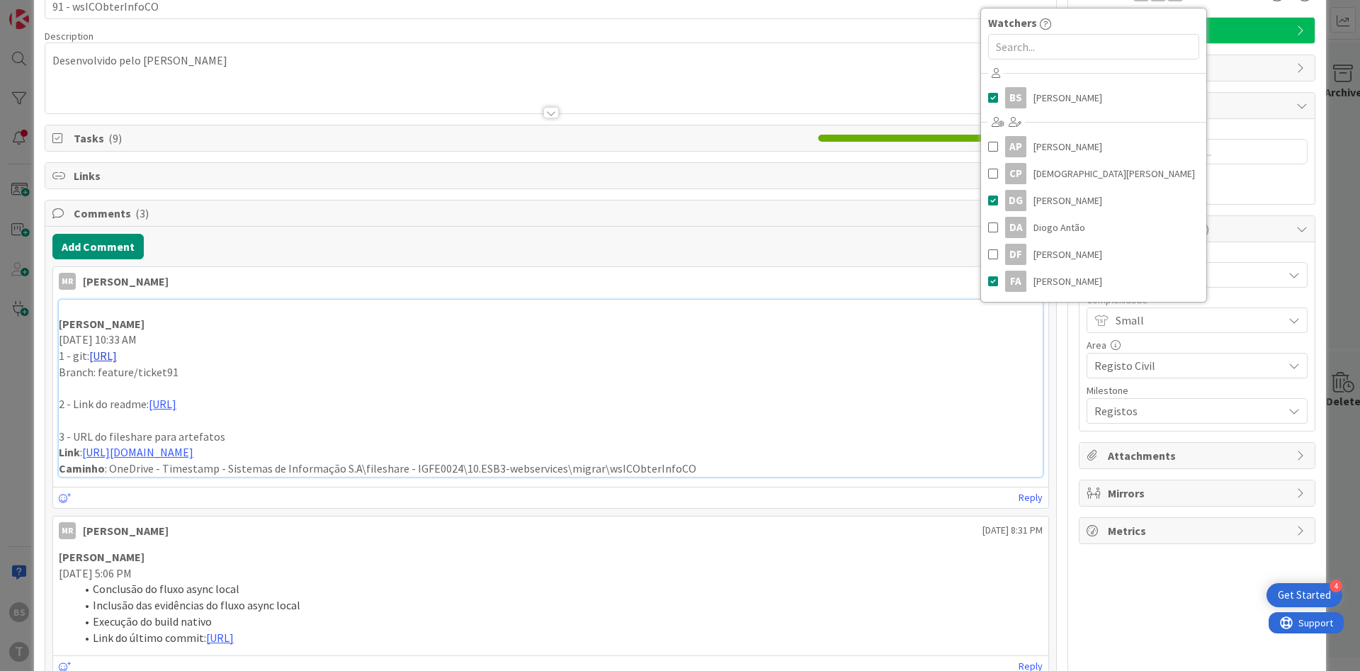
click at [117, 357] on link "[URL]" at bounding box center [103, 355] width 28 height 14
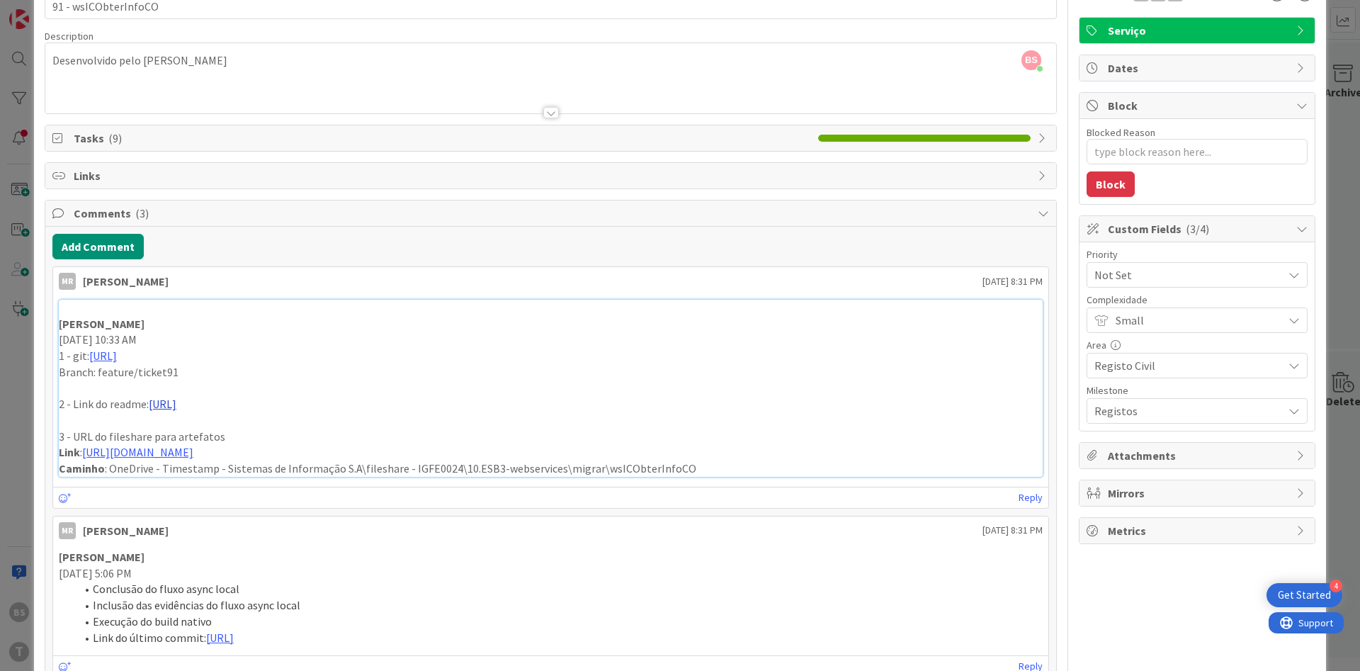
click at [176, 405] on link "[URL]" at bounding box center [163, 404] width 28 height 14
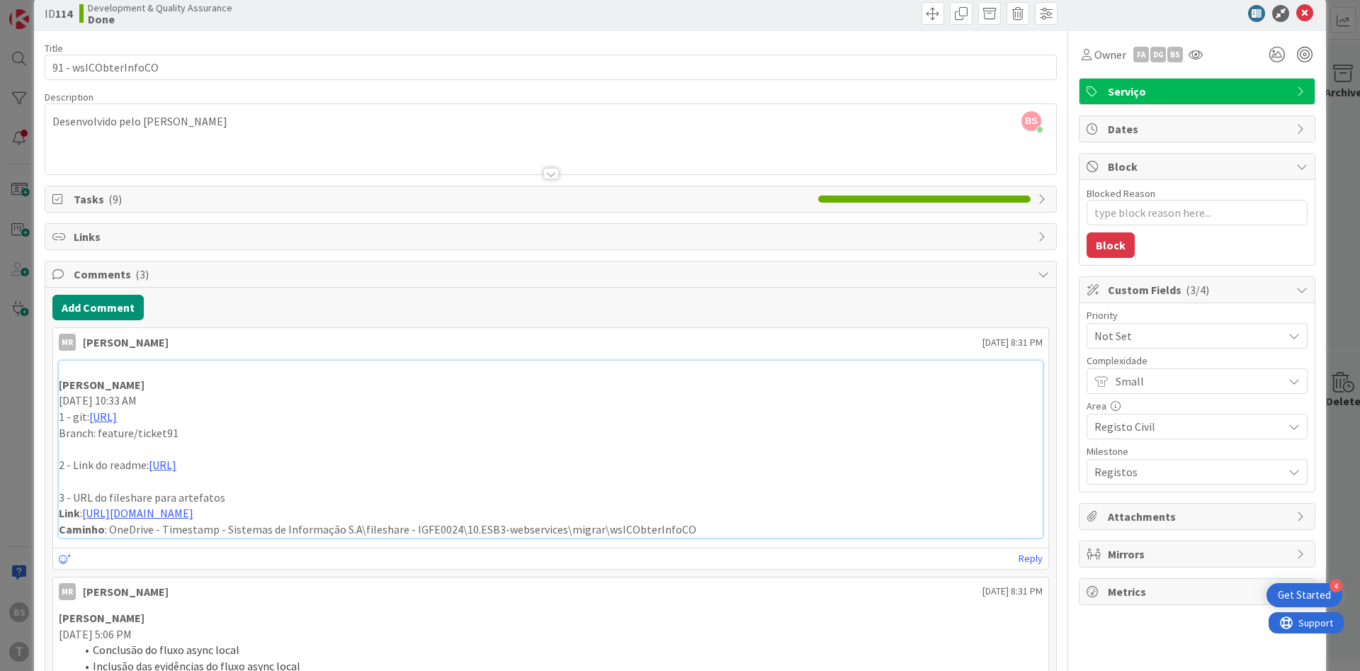
scroll to position [0, 0]
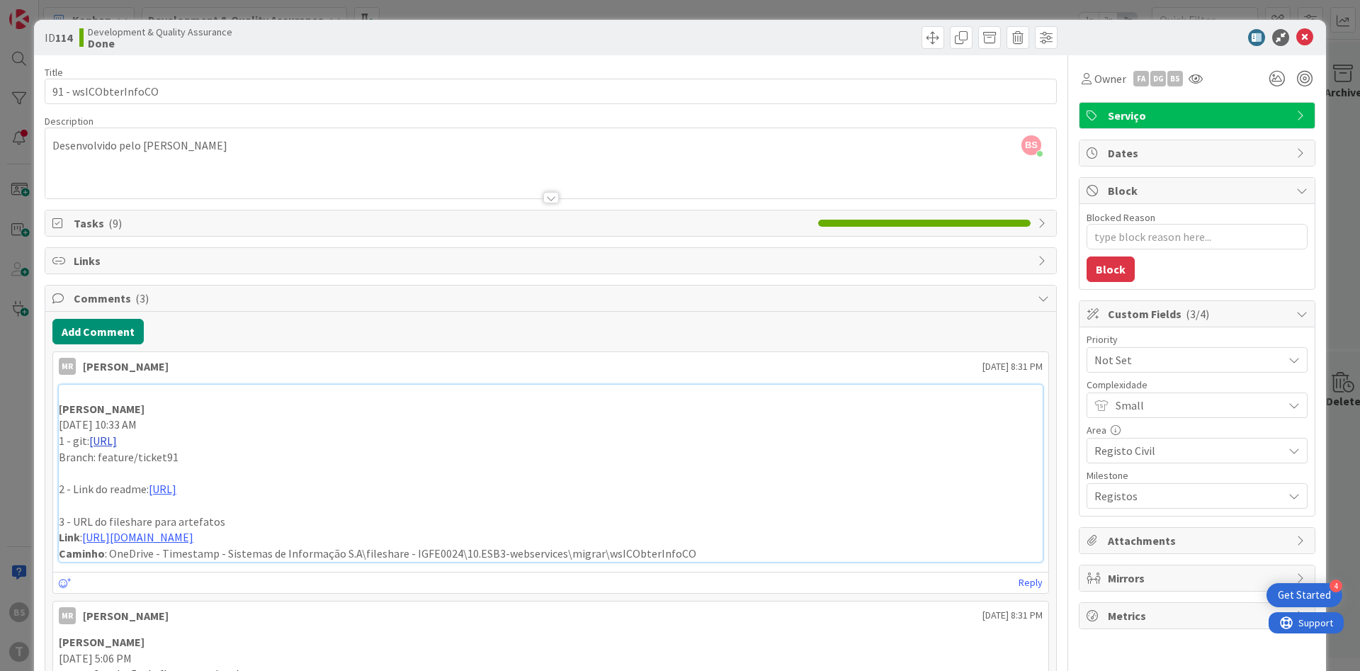
click at [117, 441] on link "[URL]" at bounding box center [103, 440] width 28 height 14
click at [1307, 35] on icon at bounding box center [1304, 37] width 17 height 17
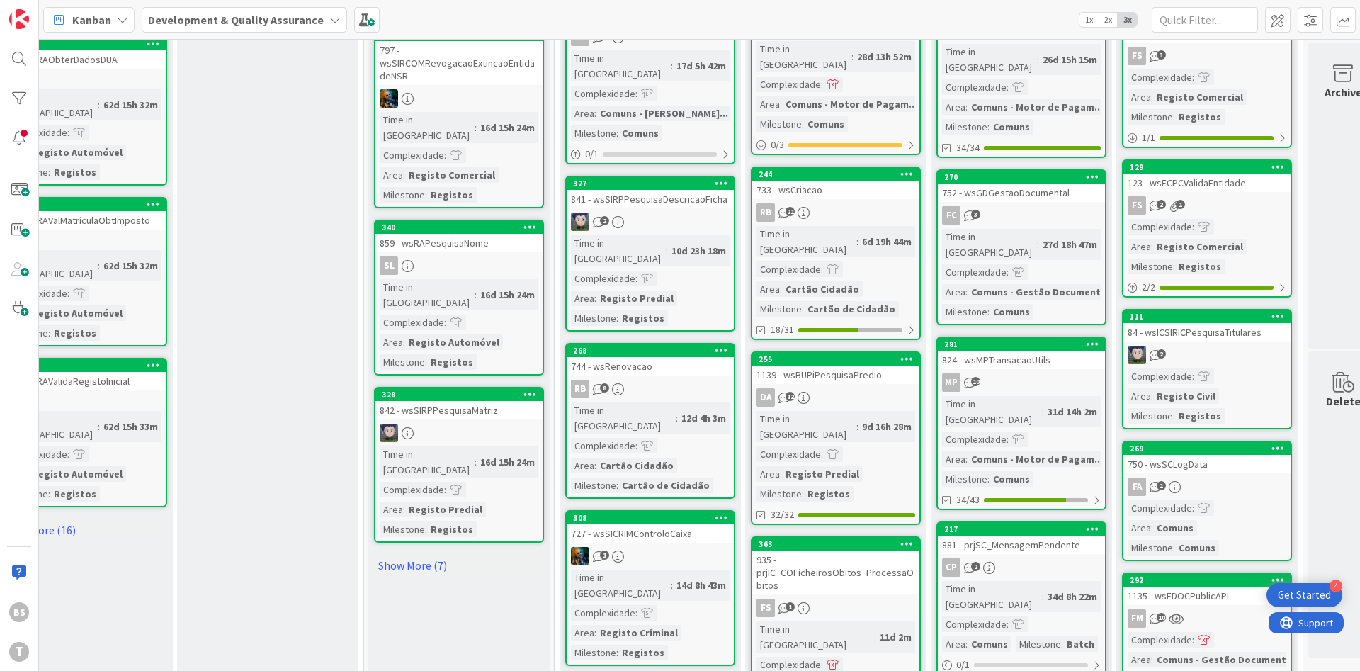
scroll to position [1785, 244]
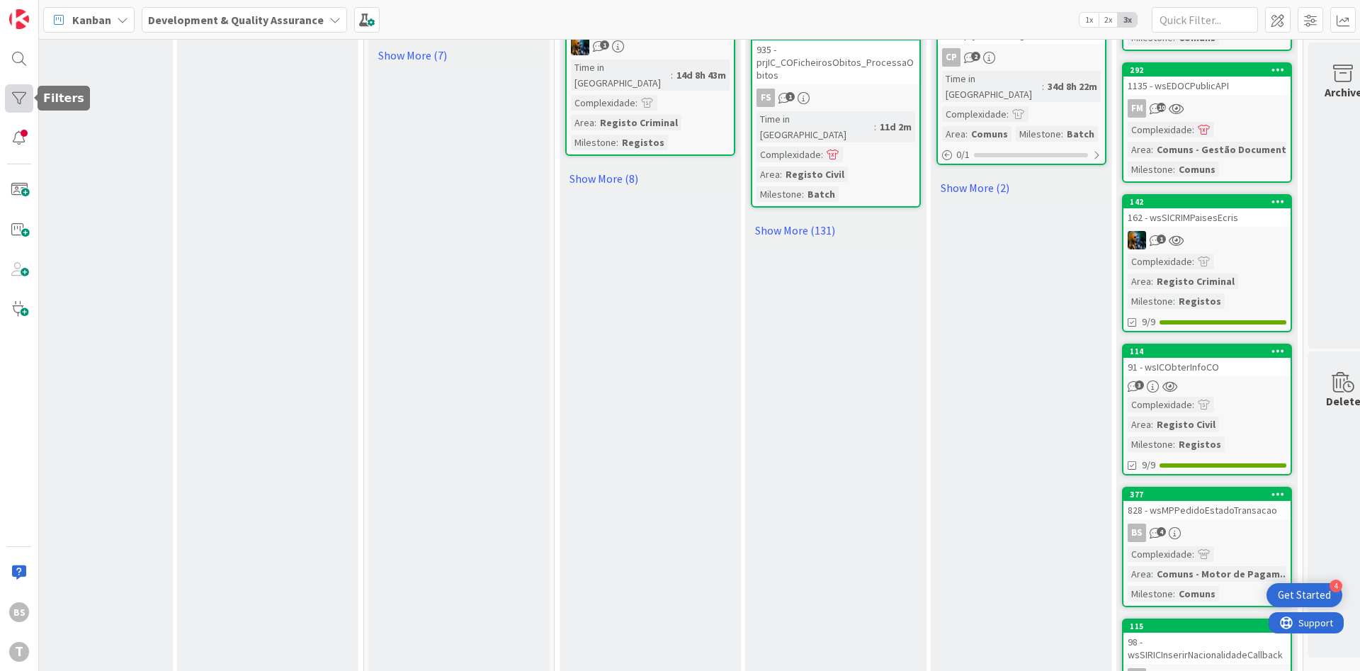
click at [19, 108] on div at bounding box center [19, 98] width 28 height 28
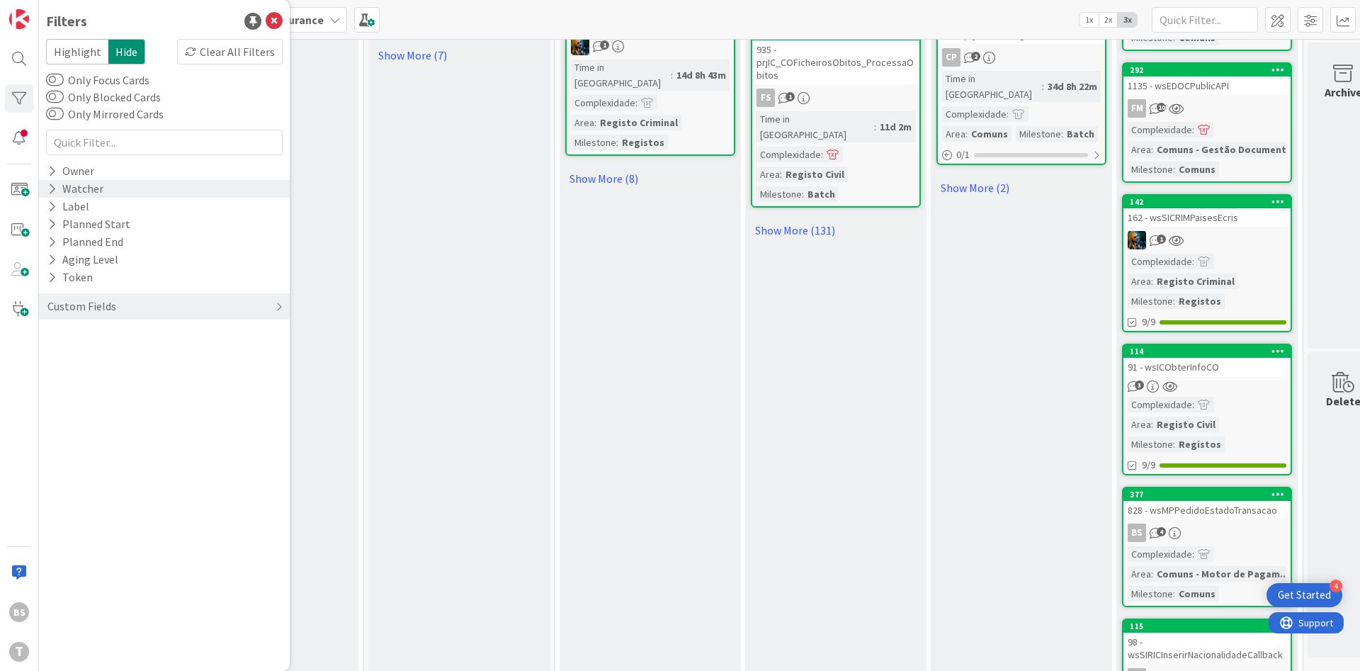
click at [82, 189] on div "Watcher" at bounding box center [75, 189] width 59 height 18
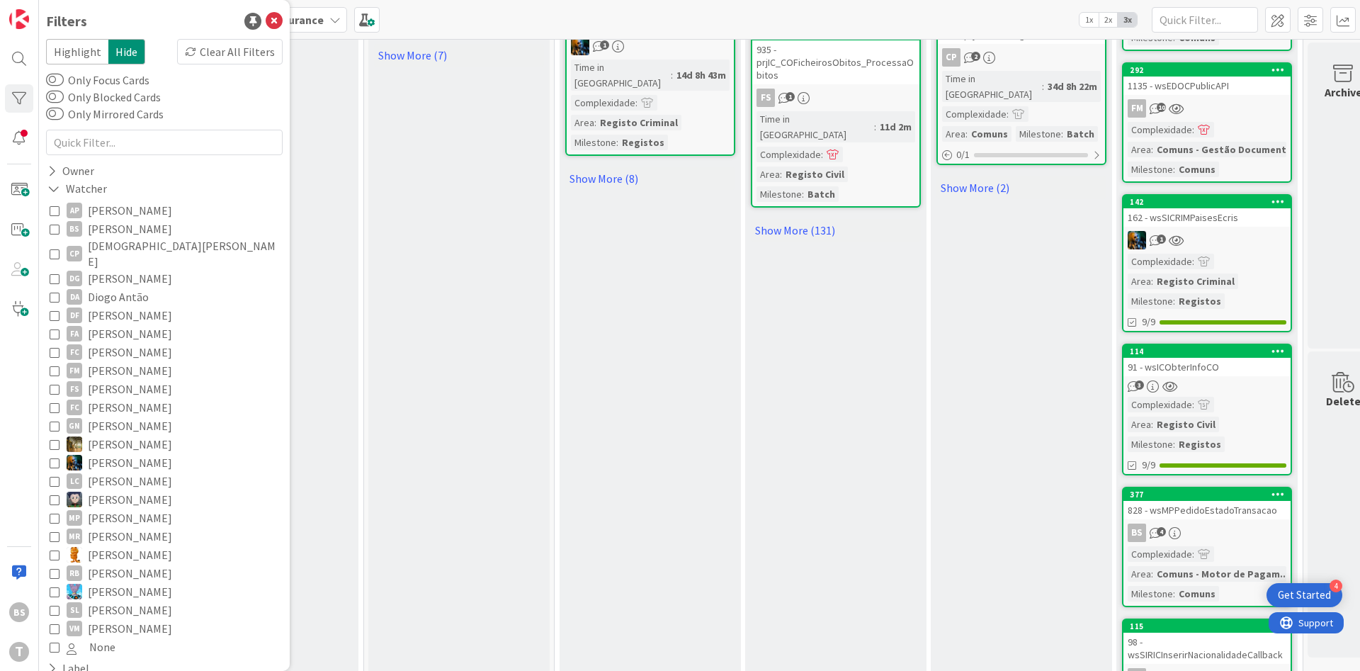
click at [96, 229] on span "[PERSON_NAME]" at bounding box center [130, 229] width 84 height 18
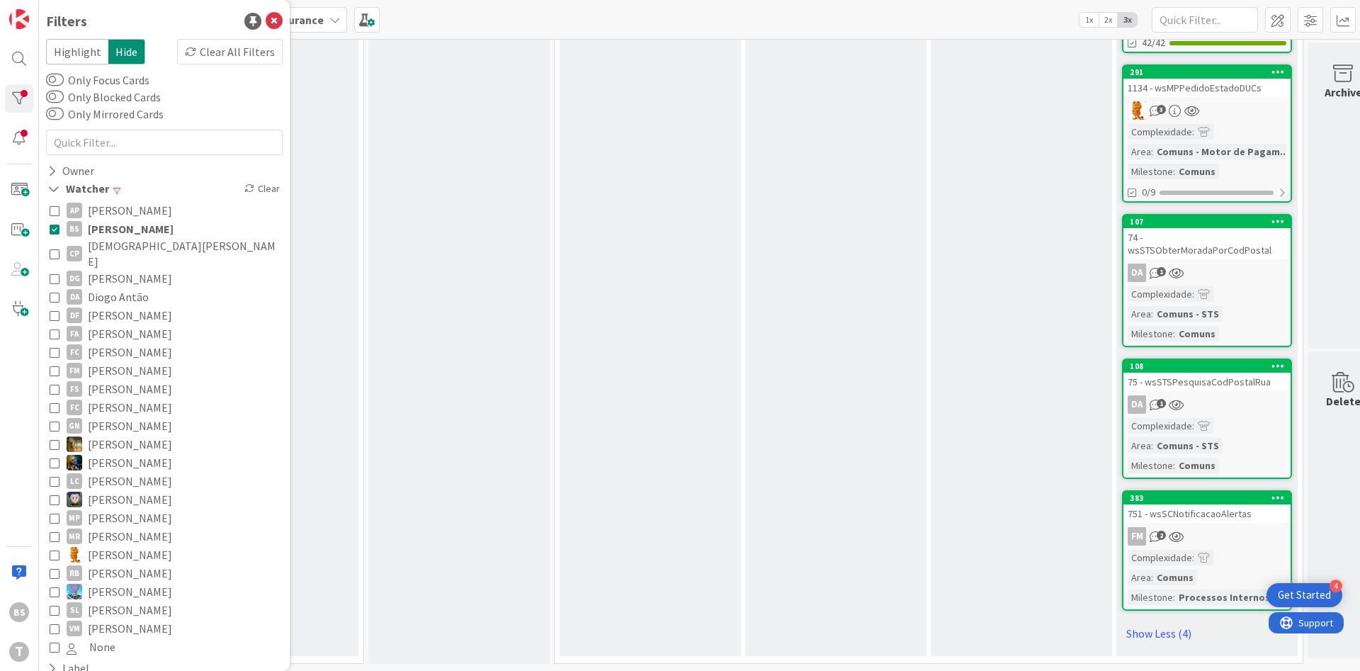
scroll to position [1465, 244]
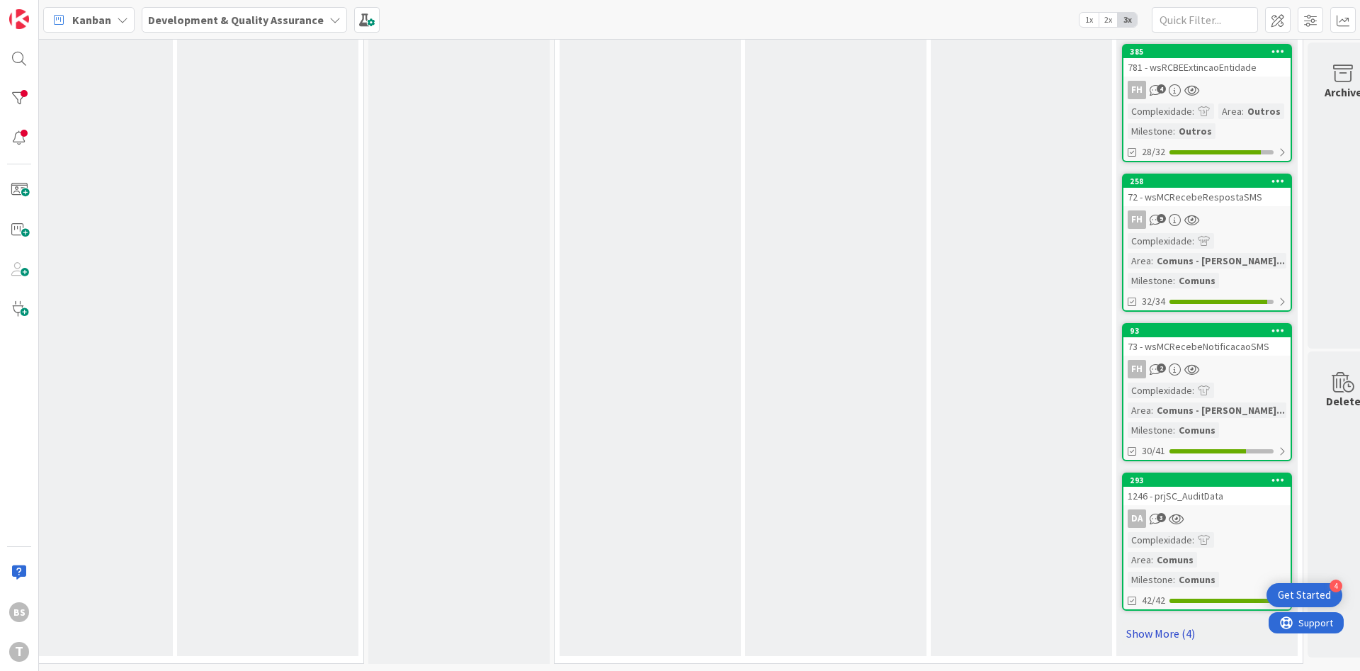
scroll to position [940, 244]
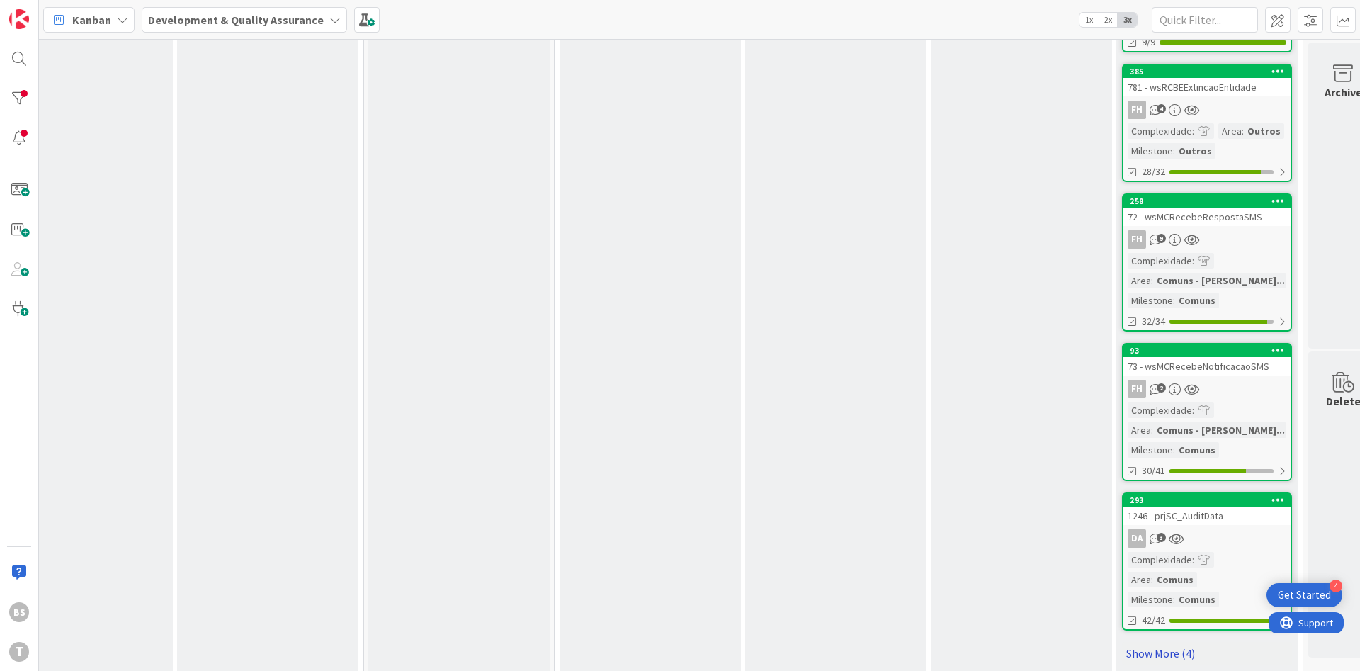
click at [1154, 642] on link "Show More (4)" at bounding box center [1207, 653] width 170 height 23
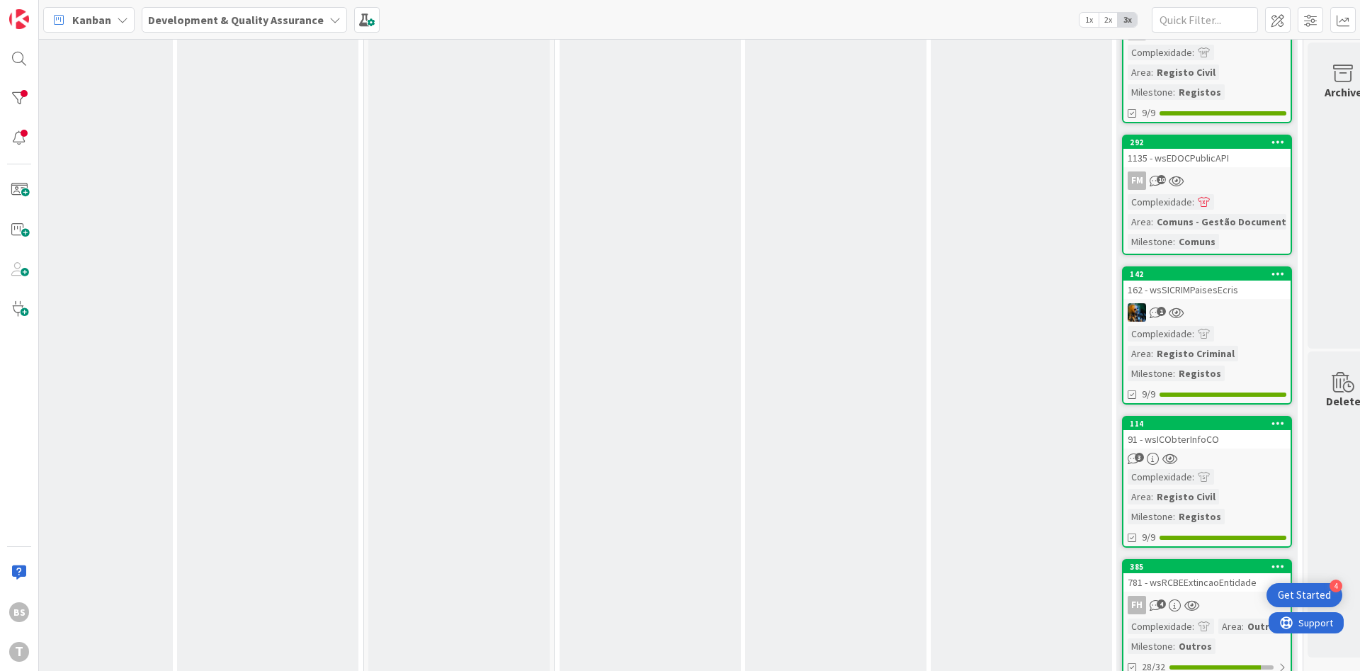
scroll to position [0, 244]
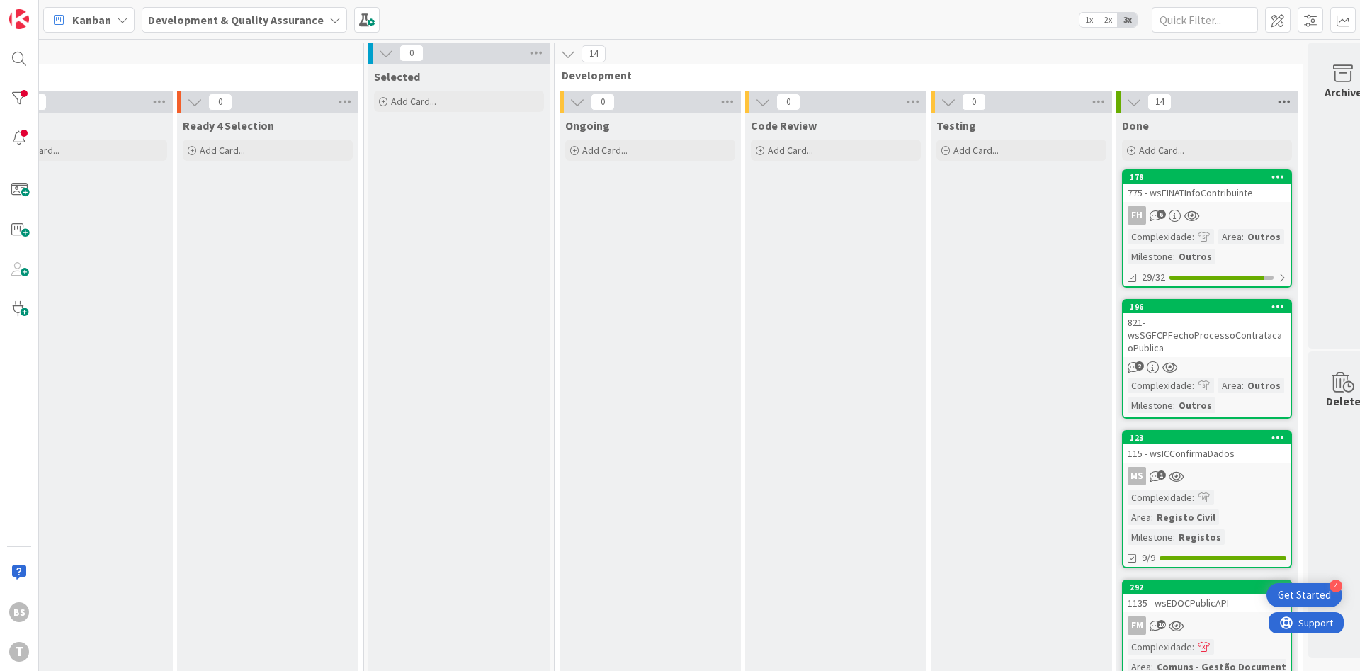
click at [1278, 103] on icon at bounding box center [1284, 101] width 18 height 21
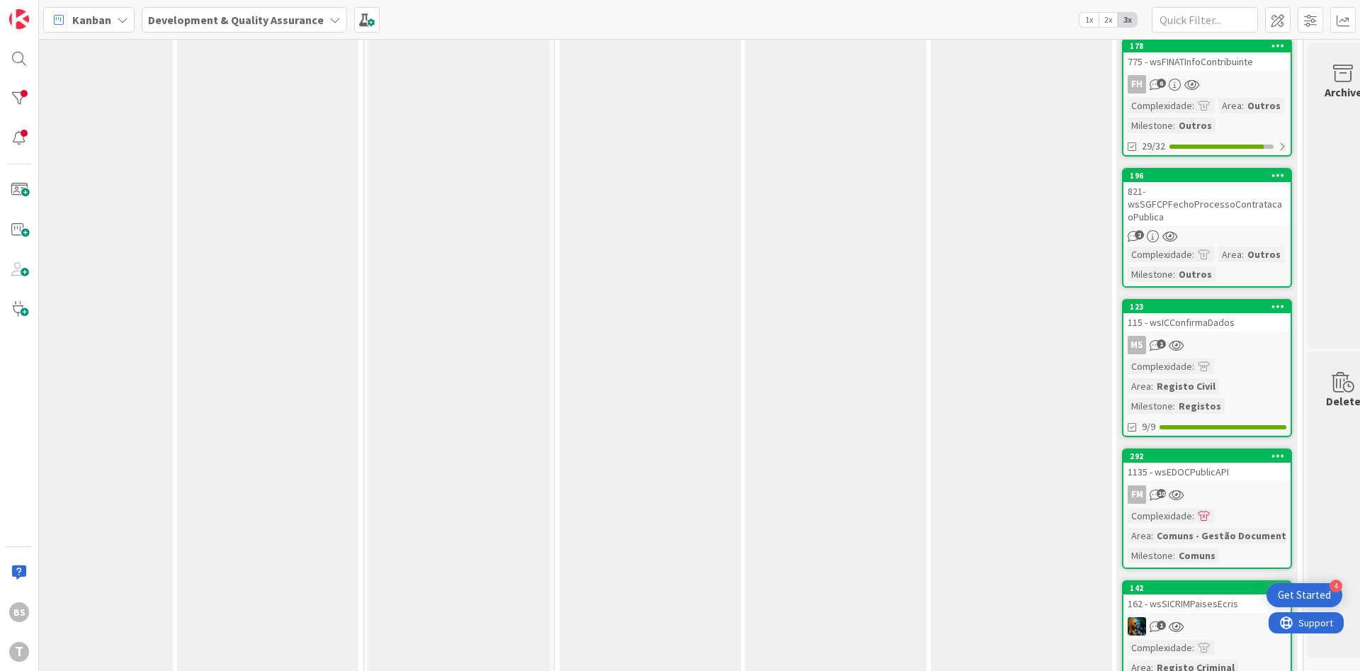
scroll to position [170, 244]
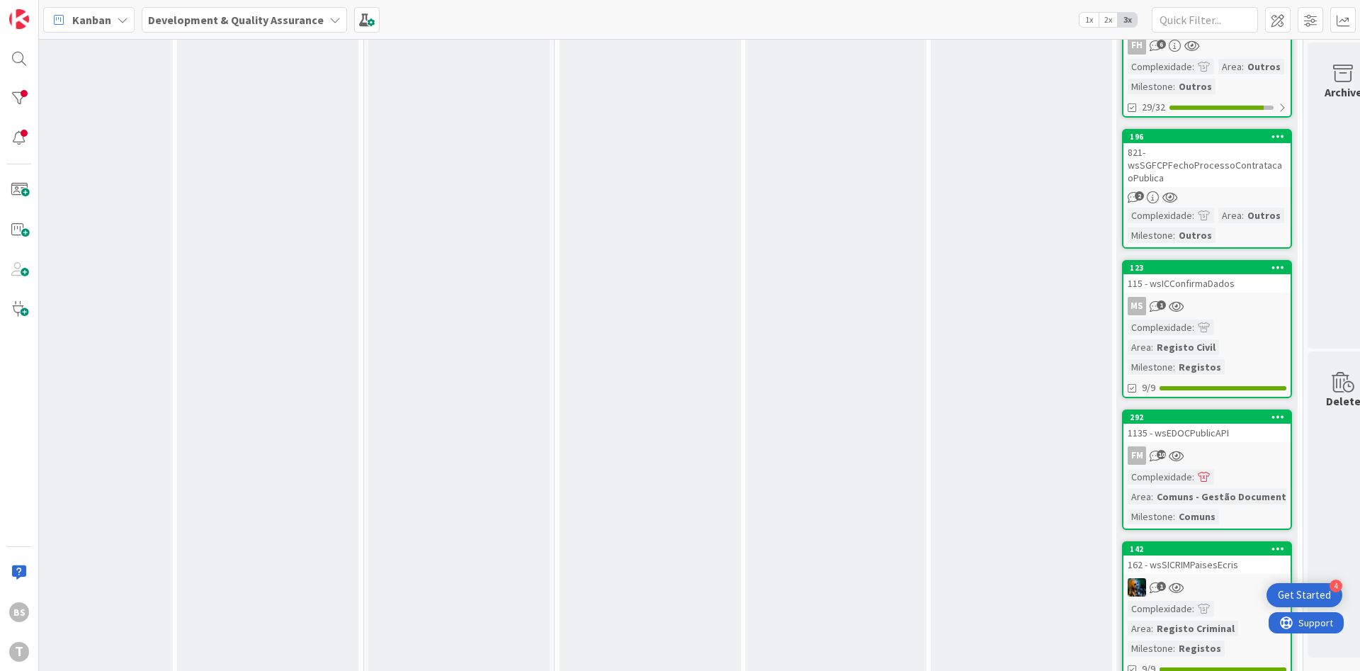
click at [1259, 324] on div "Complexidade : Area : Registo Civil Milestone : Registos" at bounding box center [1207, 346] width 159 height 55
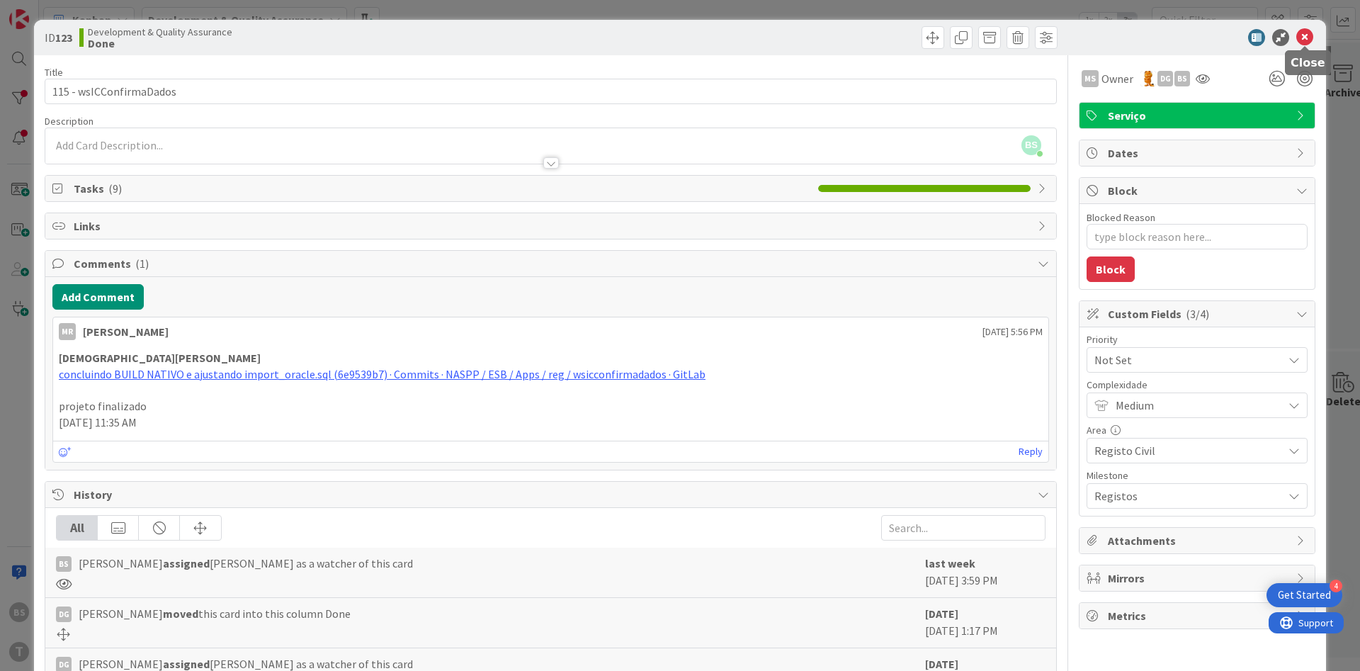
click at [1310, 35] on icon at bounding box center [1304, 37] width 17 height 17
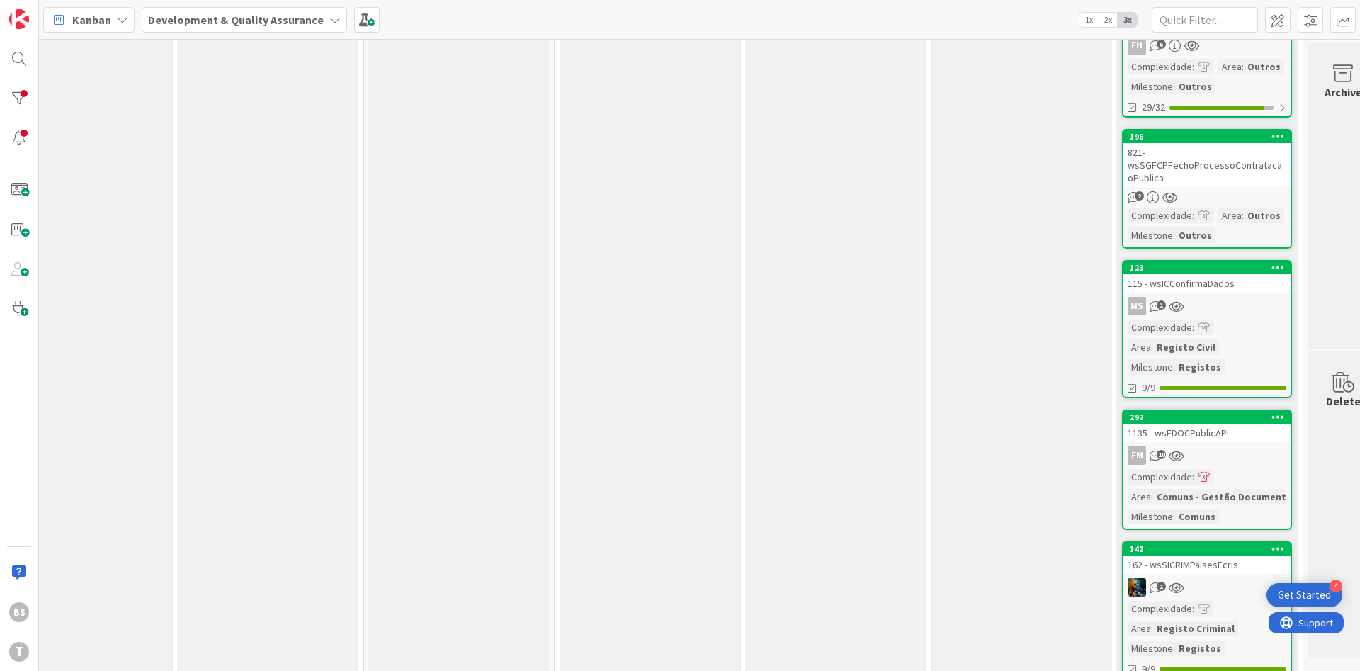
click at [1238, 171] on div "821- wsSGFCPFechoProcessoContratacaoPublica" at bounding box center [1206, 165] width 167 height 44
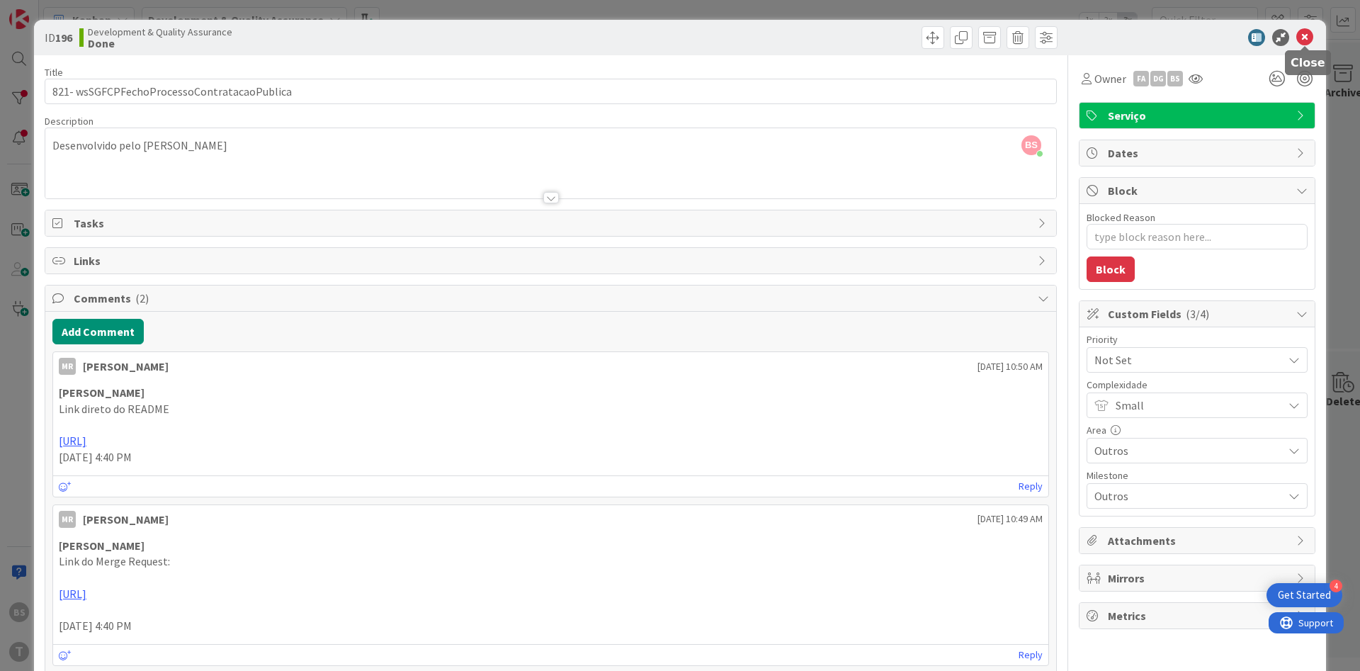
click at [1312, 40] on icon at bounding box center [1304, 37] width 17 height 17
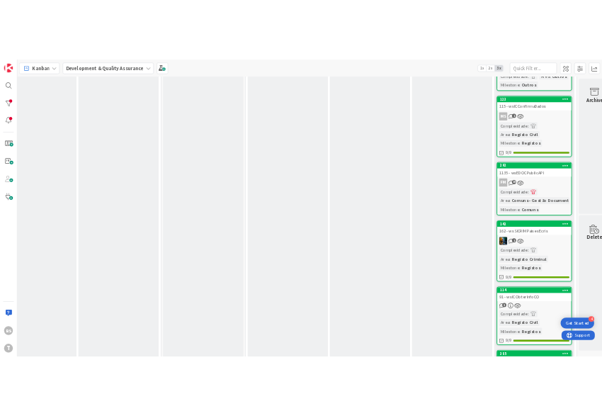
scroll to position [425, 244]
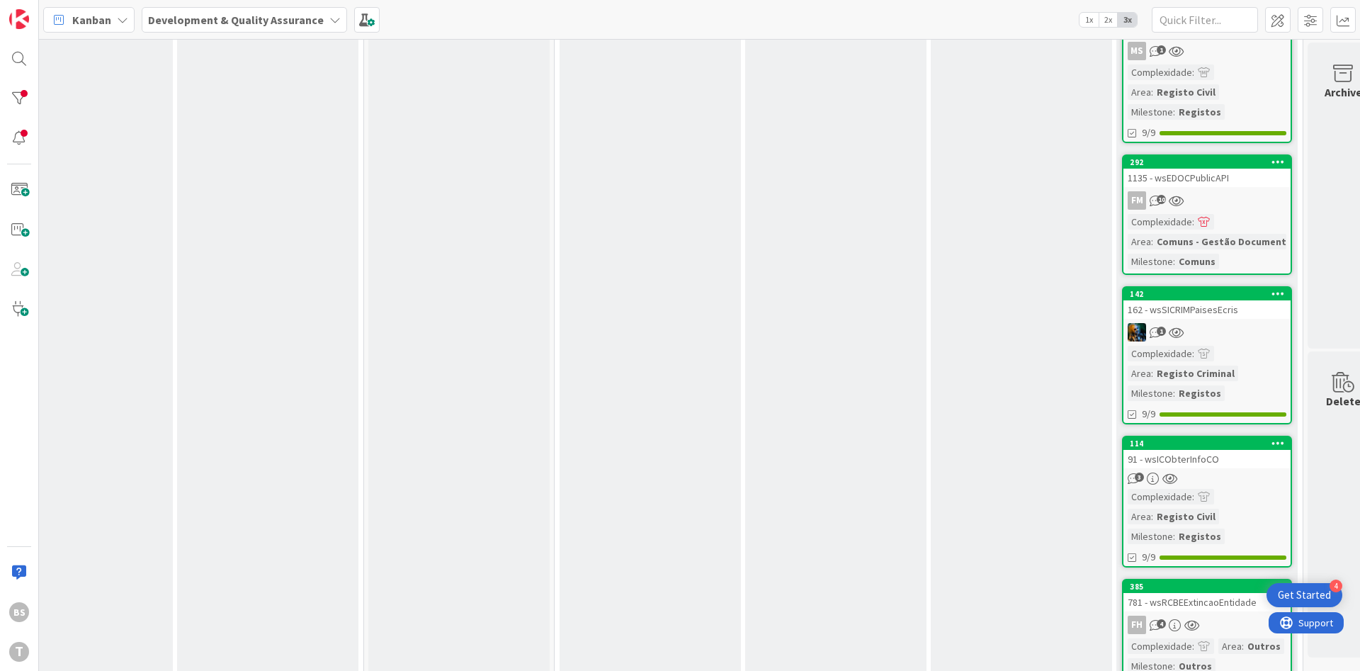
click at [1230, 330] on div "1" at bounding box center [1206, 332] width 167 height 18
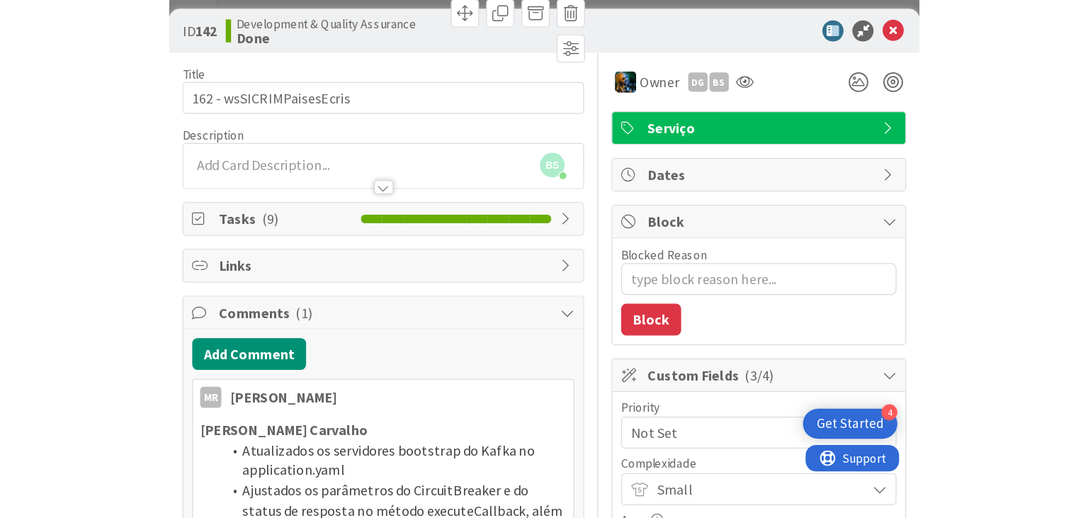
scroll to position [424, 244]
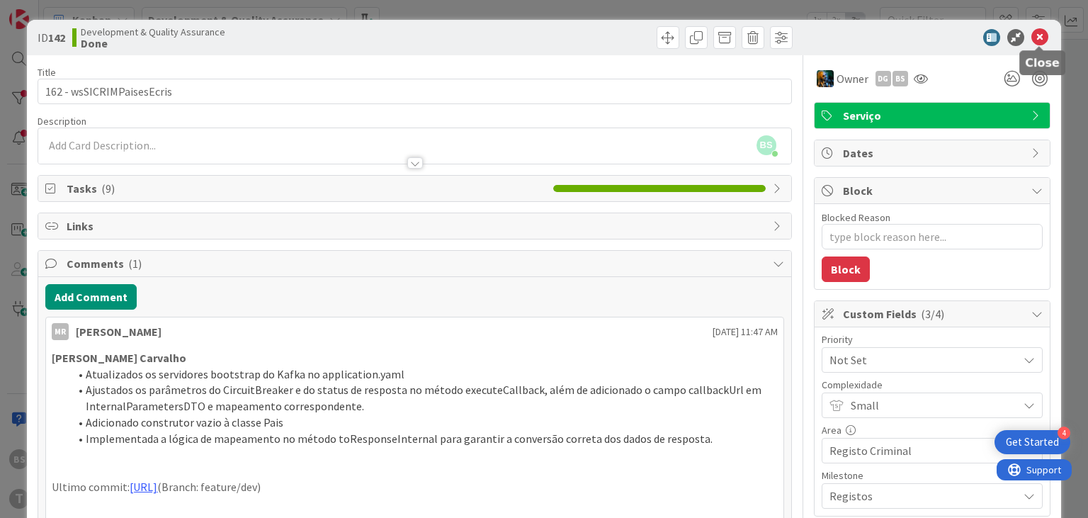
click at [1042, 40] on icon at bounding box center [1039, 37] width 17 height 17
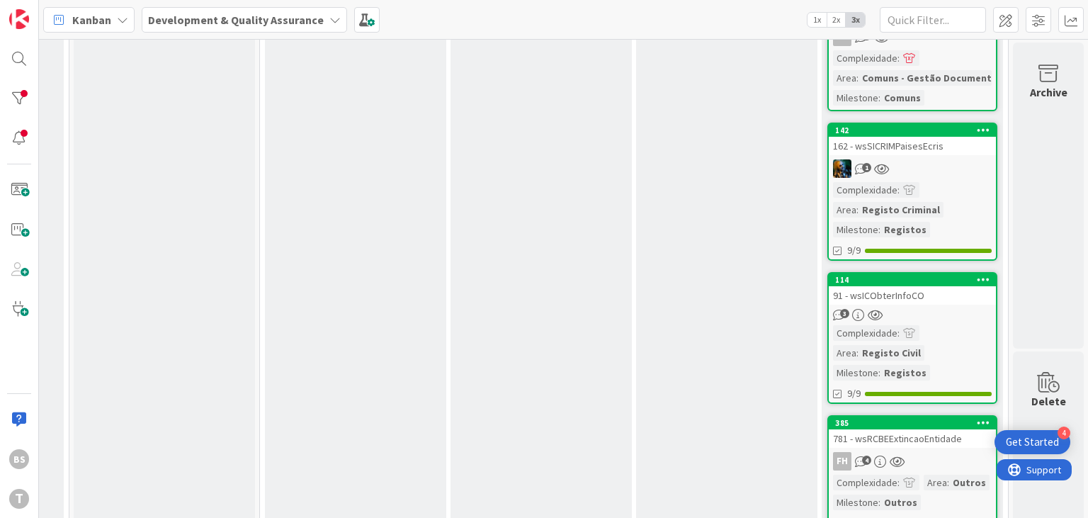
scroll to position [594, 538]
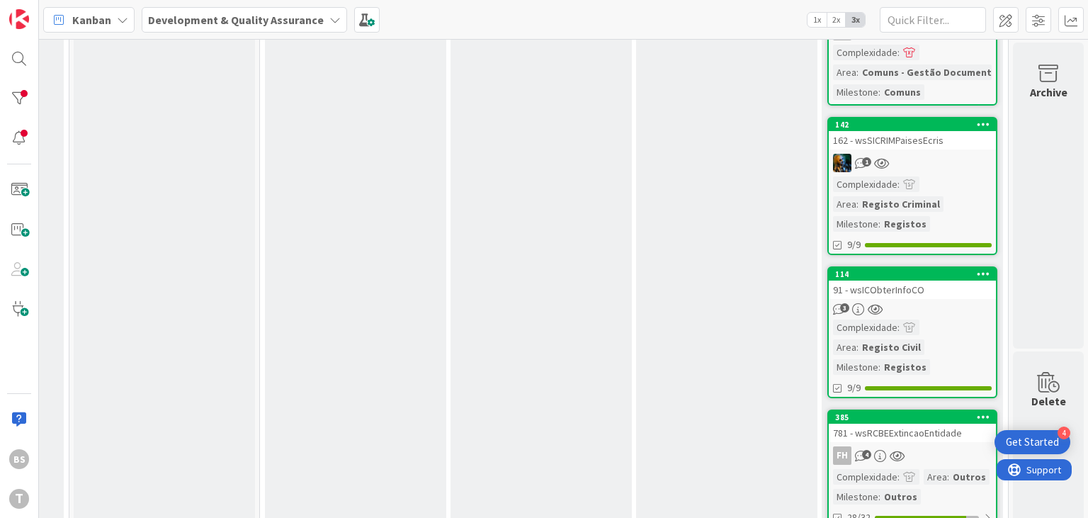
click at [942, 285] on div "91 - wsICObterInfoCO" at bounding box center [912, 289] width 167 height 18
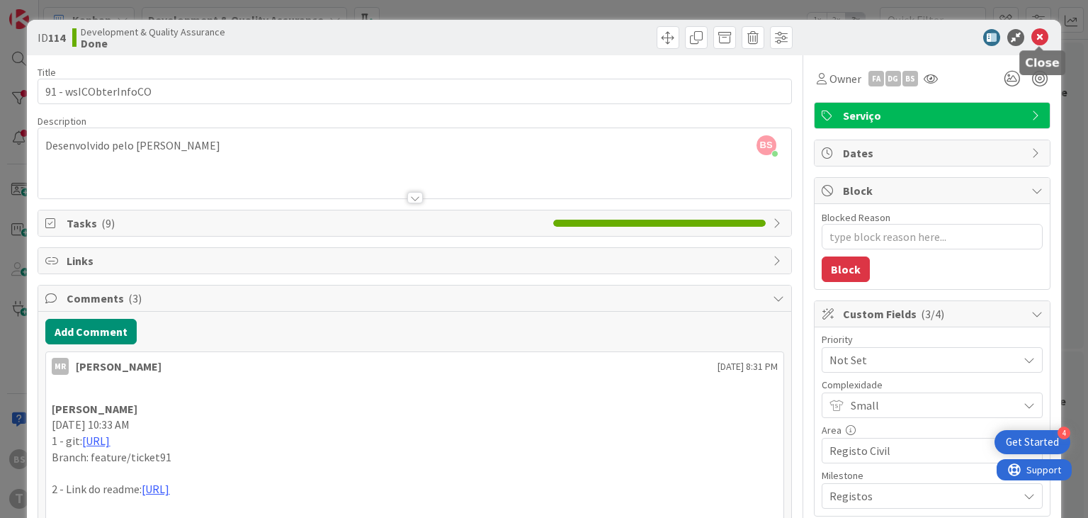
click at [1037, 34] on icon at bounding box center [1039, 37] width 17 height 17
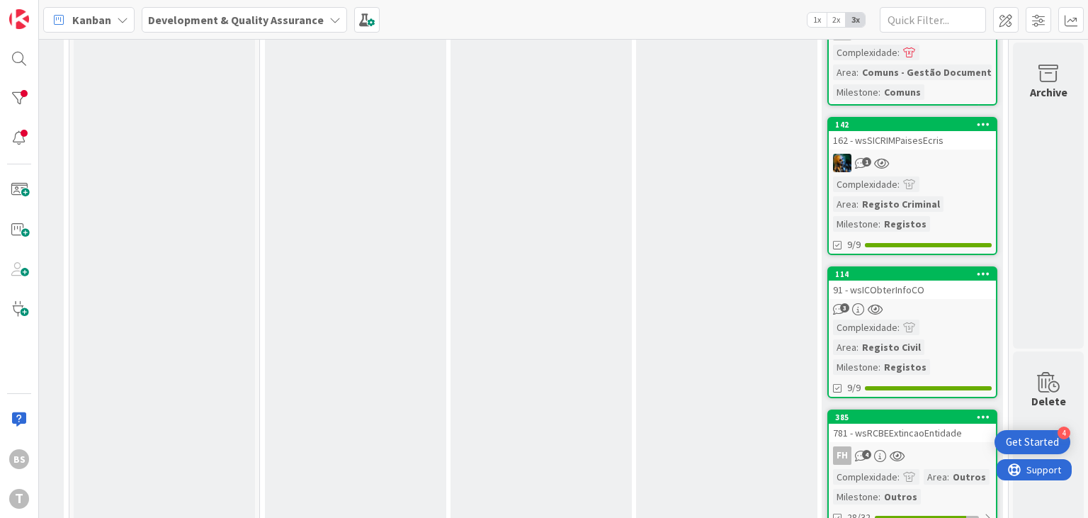
scroll to position [679, 538]
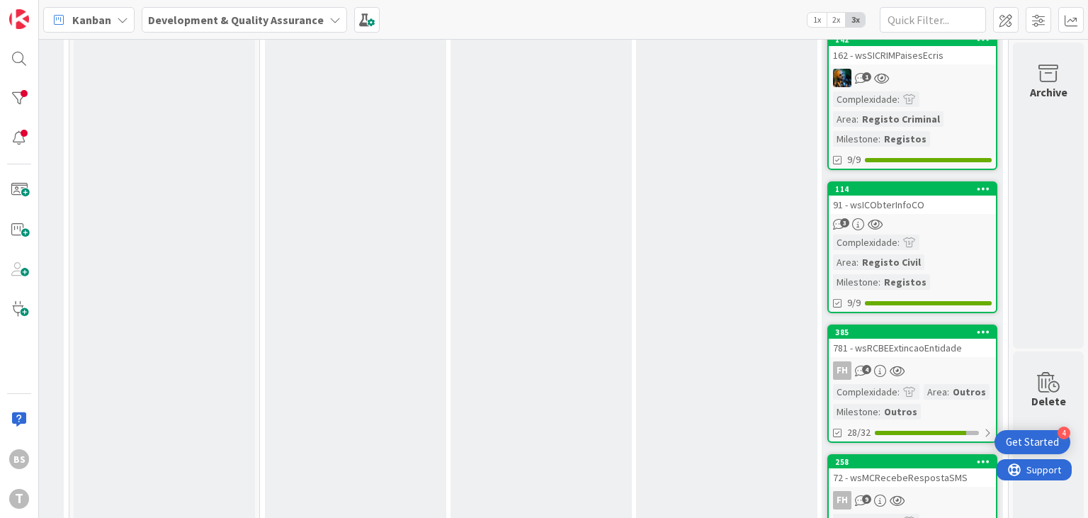
click at [970, 356] on link "385 781 - wsRCBEExtincaoEntidade FH 4 Complexidade : Area : Outros Milestone : …" at bounding box center [912, 383] width 170 height 118
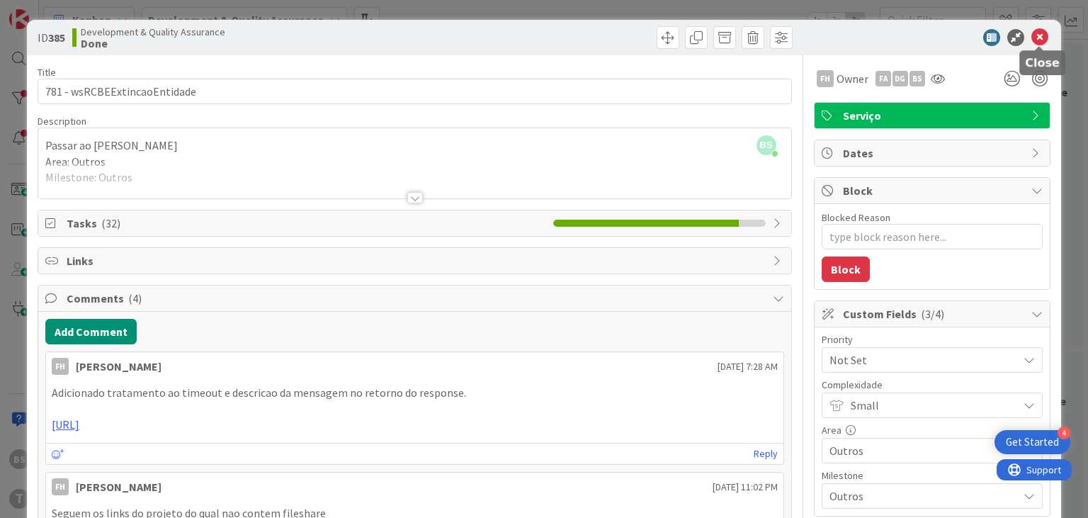
click at [1042, 40] on icon at bounding box center [1039, 37] width 17 height 17
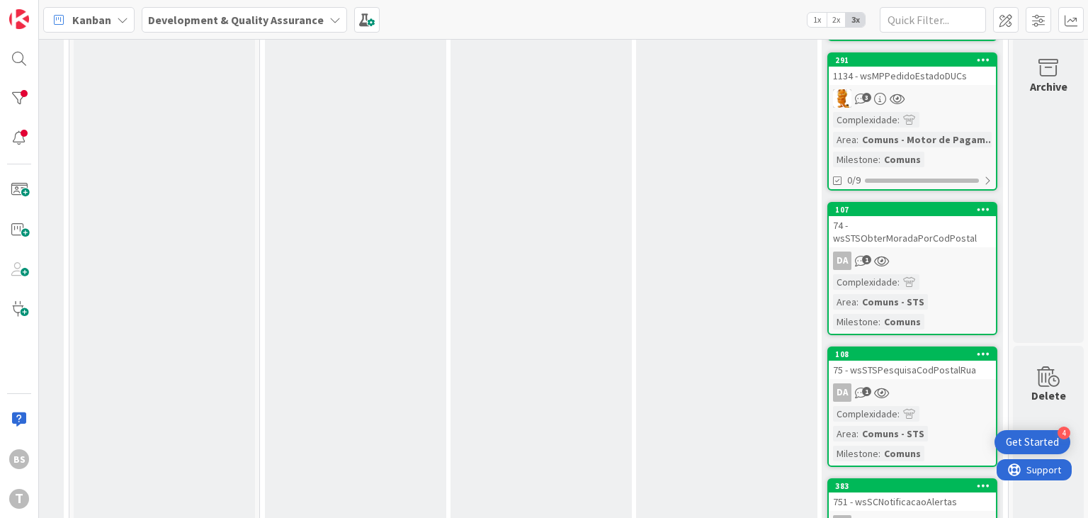
scroll to position [1609, 538]
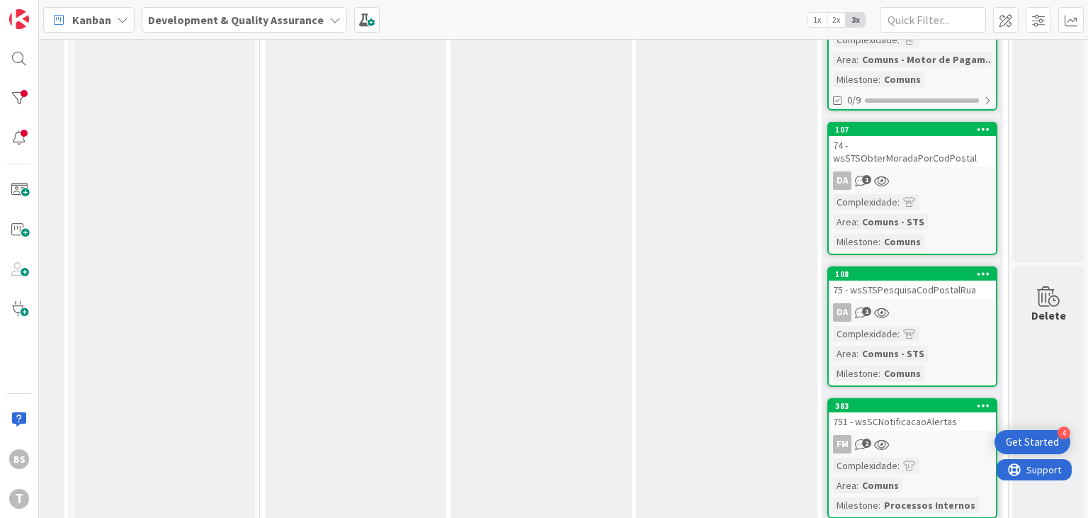
click at [959, 303] on div "DA 1" at bounding box center [912, 312] width 167 height 18
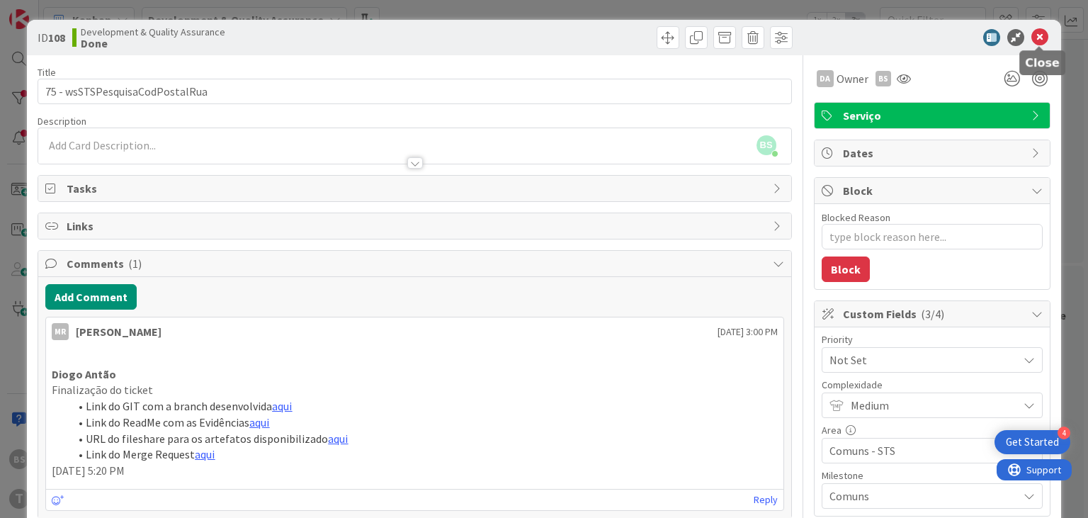
click at [1036, 42] on icon at bounding box center [1039, 37] width 17 height 17
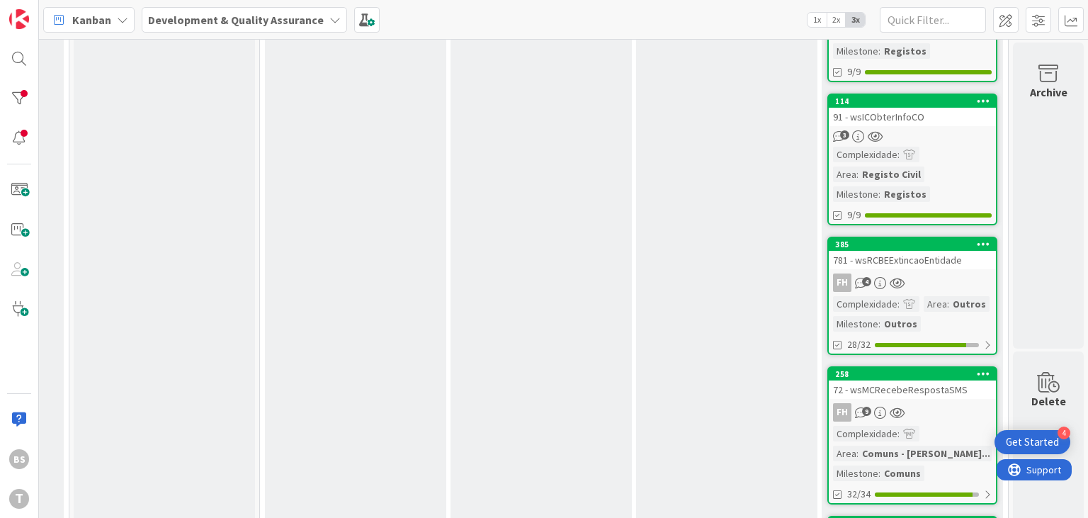
scroll to position [759, 538]
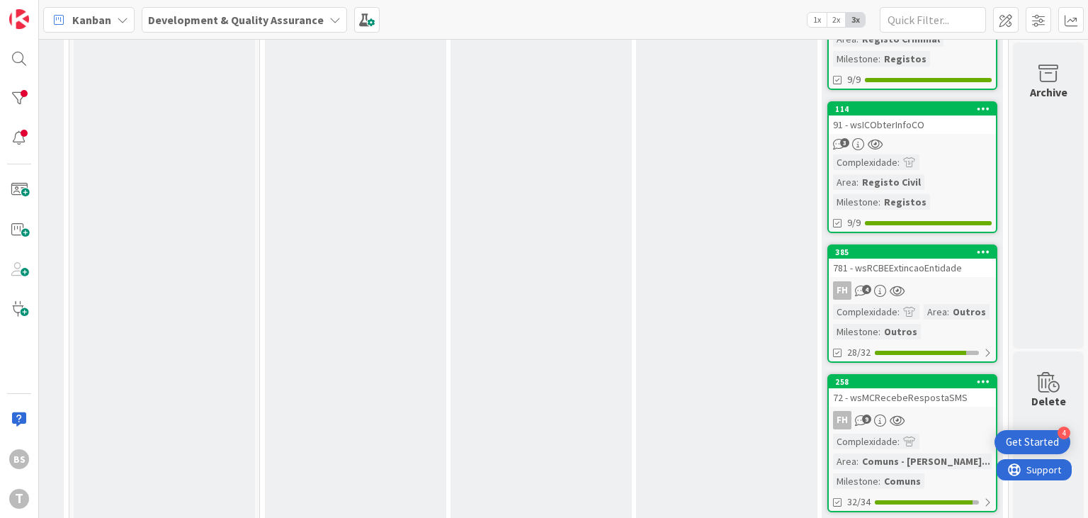
click at [945, 269] on div "781 - wsRCBEExtincaoEntidade" at bounding box center [912, 268] width 167 height 18
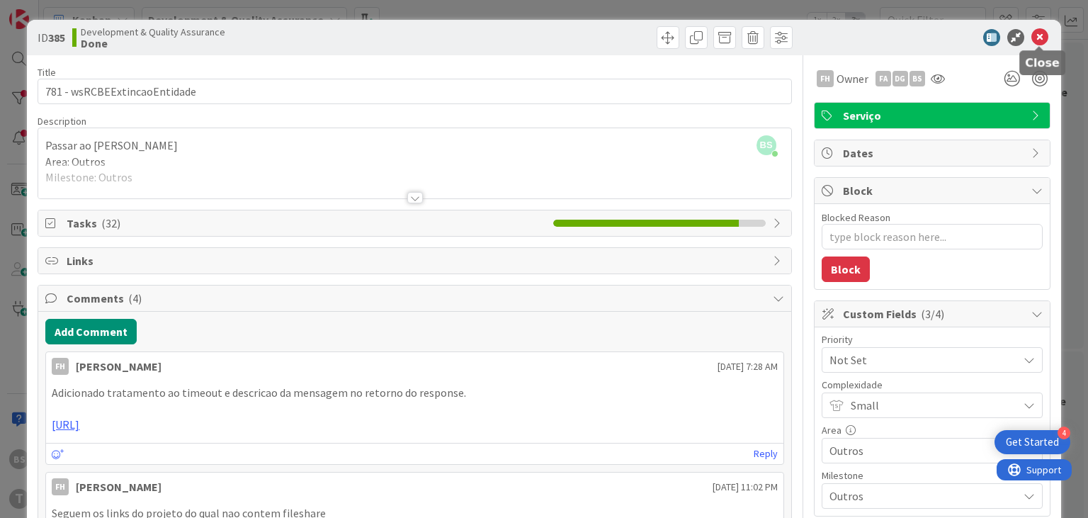
click at [1038, 39] on icon at bounding box center [1039, 37] width 17 height 17
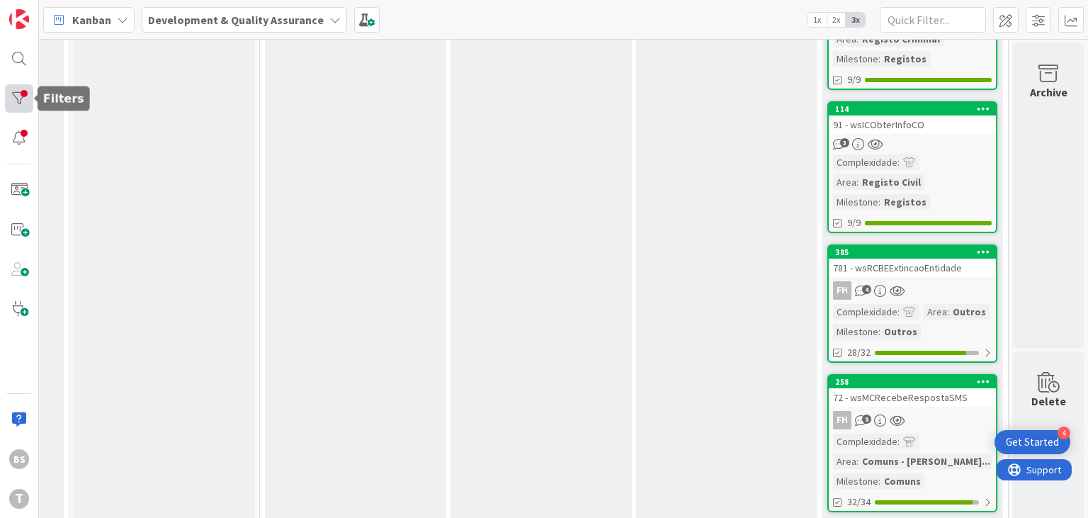
click at [16, 92] on div at bounding box center [19, 98] width 28 height 28
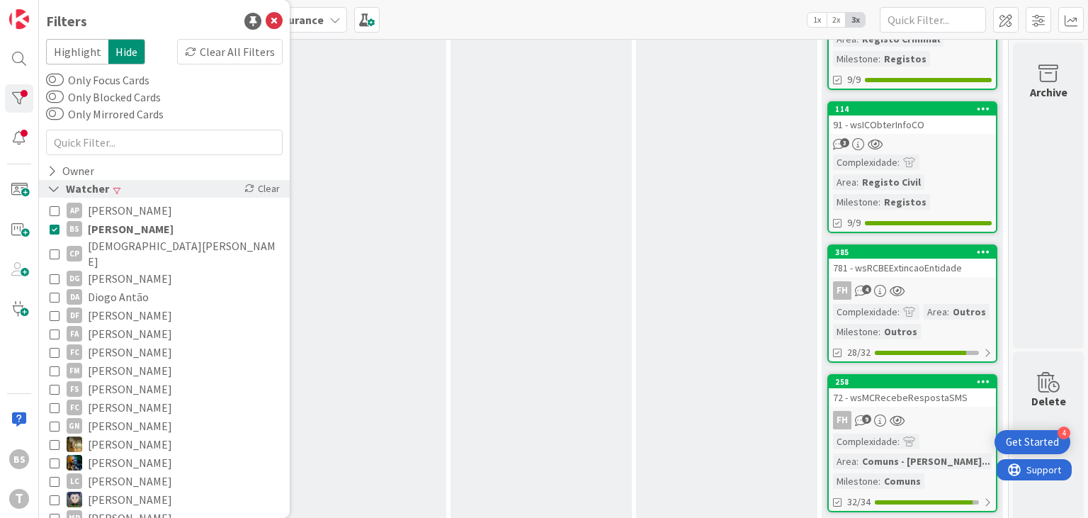
click at [75, 187] on div "Watcher" at bounding box center [78, 189] width 64 height 18
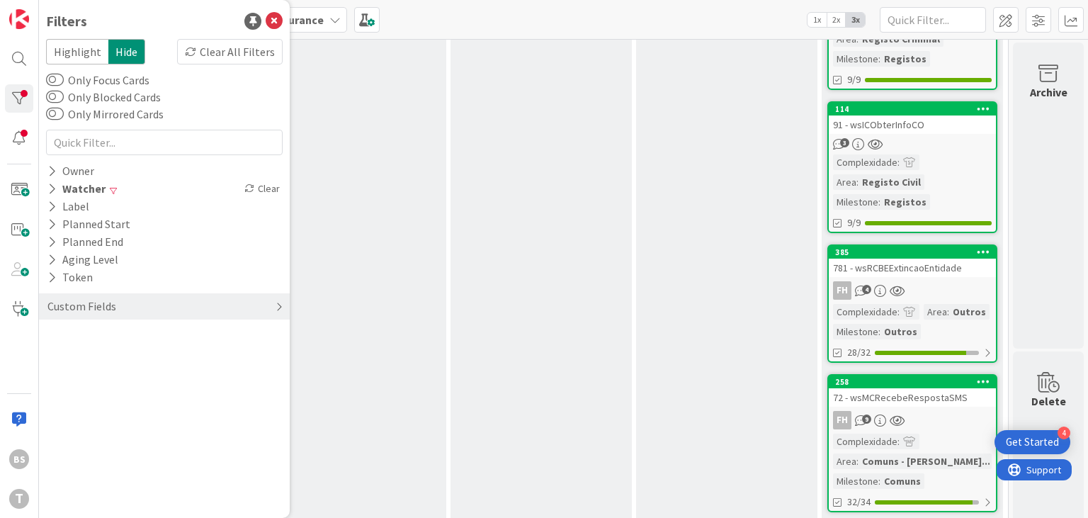
click at [172, 312] on div "Custom Fields" at bounding box center [164, 306] width 251 height 26
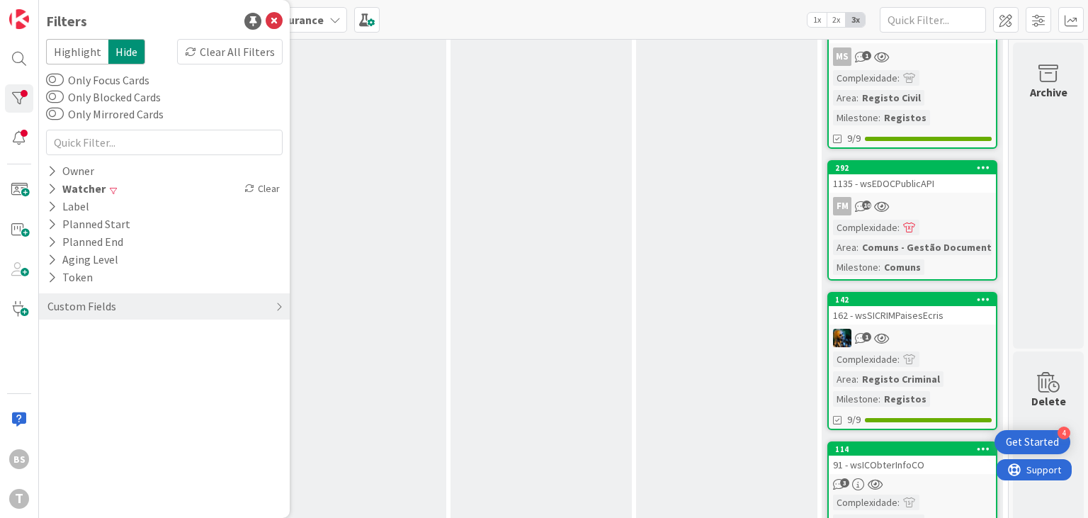
scroll to position [334, 538]
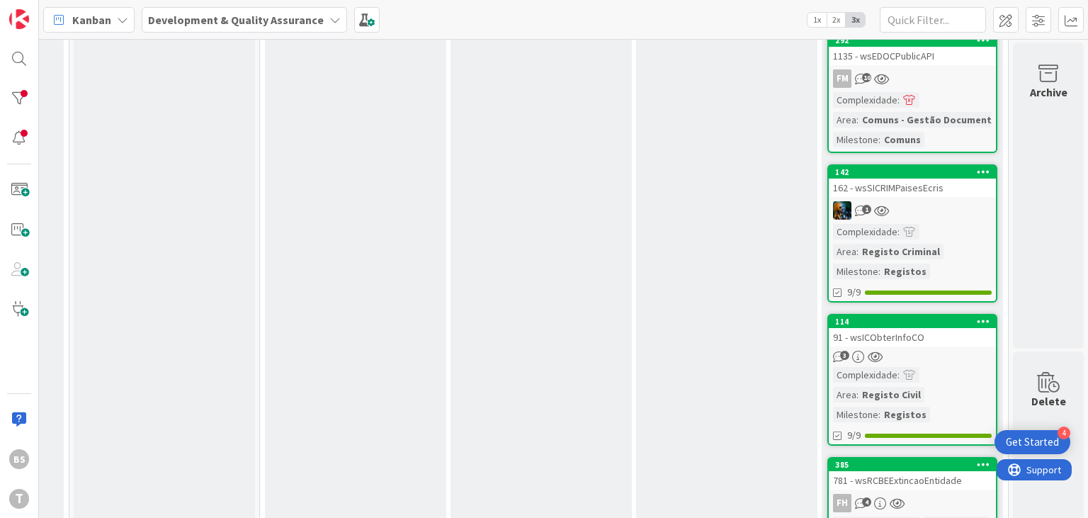
scroll to position [504, 538]
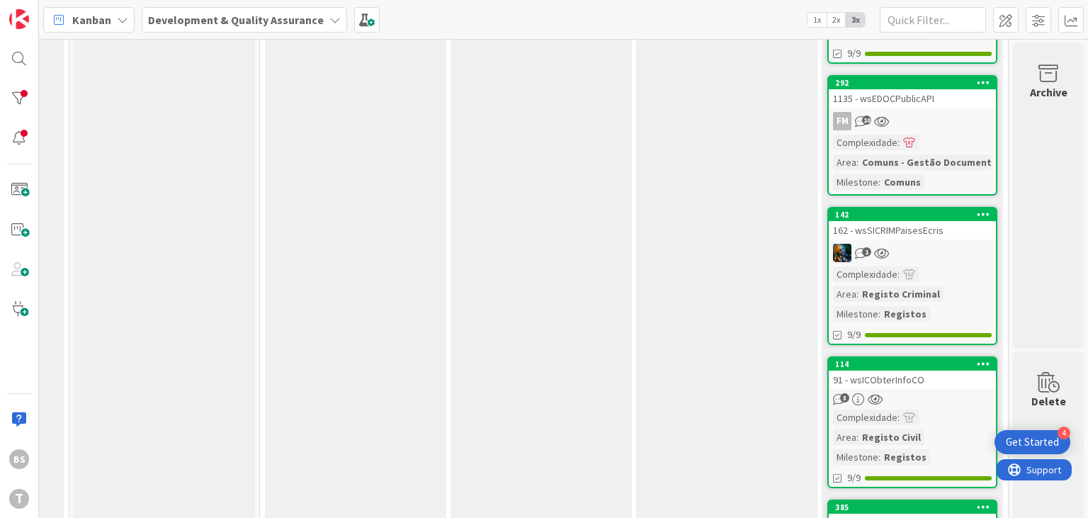
click at [944, 246] on div "1" at bounding box center [912, 253] width 167 height 18
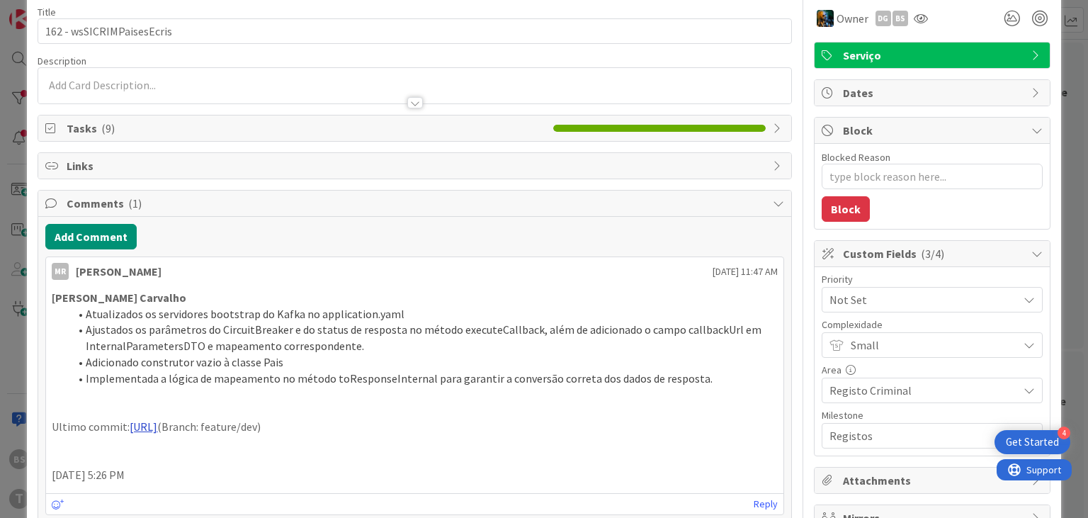
scroll to position [85, 0]
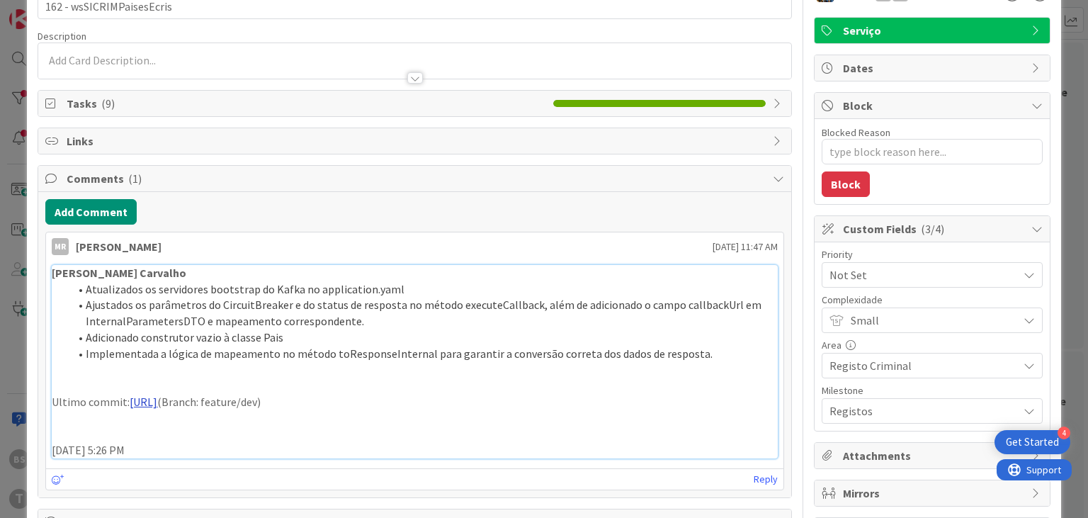
click at [157, 397] on link "[URL]" at bounding box center [144, 402] width 28 height 14
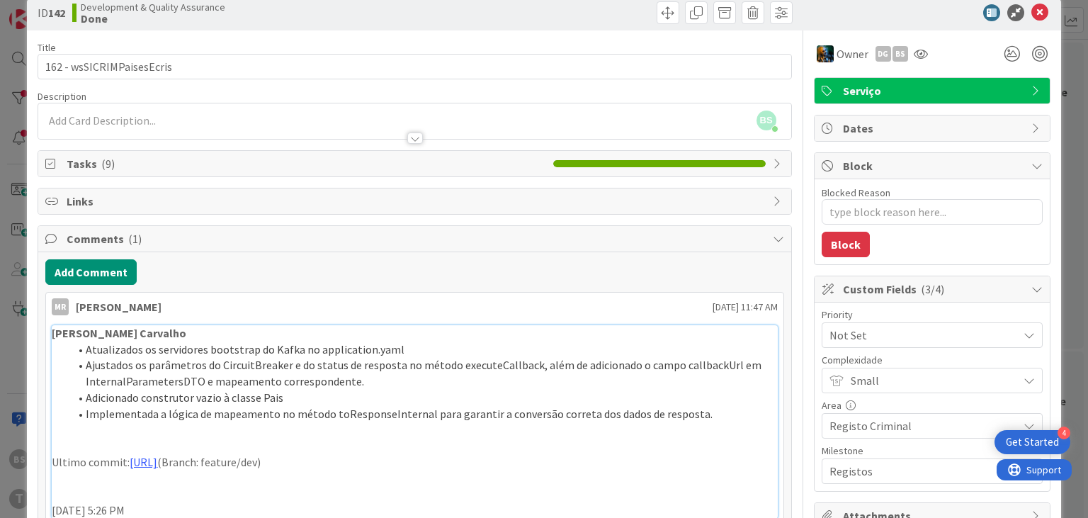
scroll to position [0, 0]
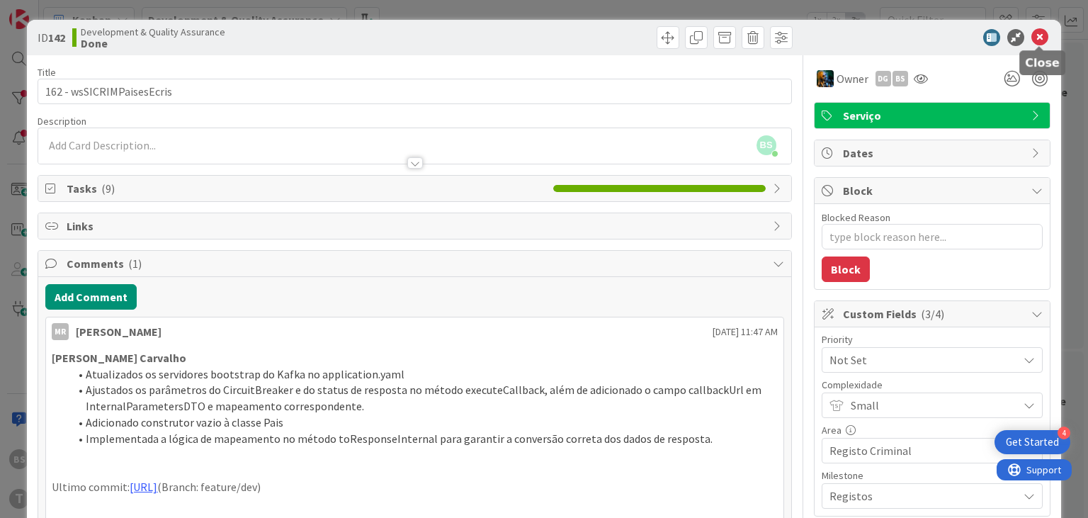
click at [1036, 38] on icon at bounding box center [1039, 37] width 17 height 17
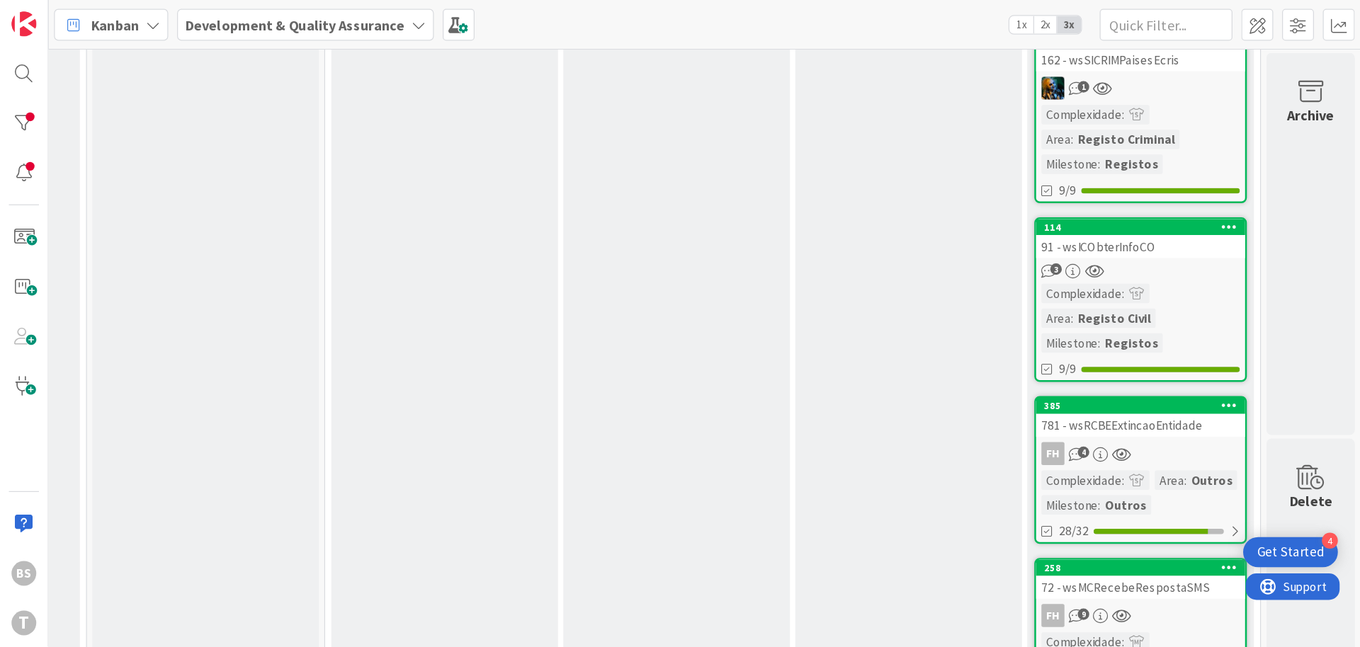
scroll to position [759, 538]
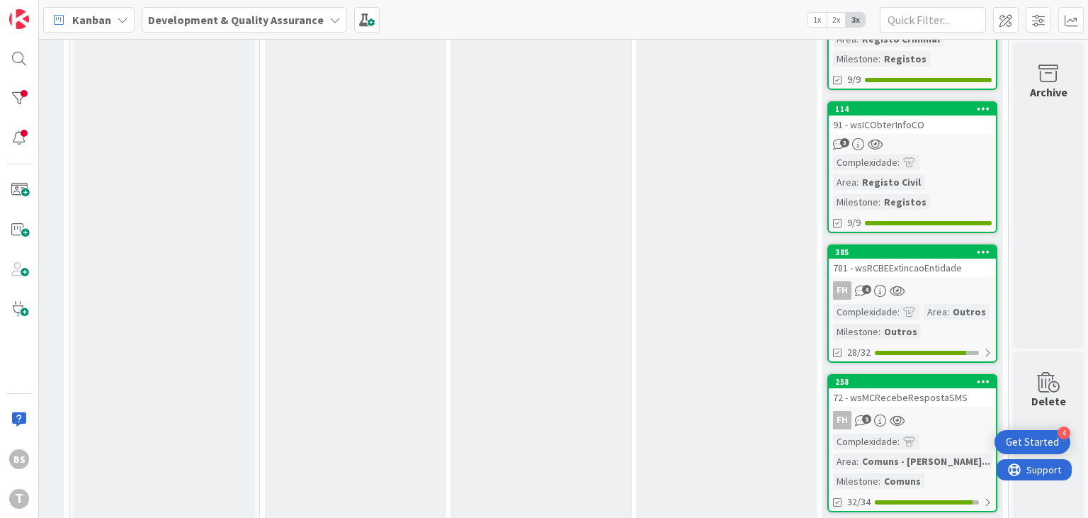
click at [942, 133] on link "114 91 - wsICObterInfoCO 3 Complexidade : Area : Registo Civil Milestone : Regi…" at bounding box center [912, 167] width 170 height 132
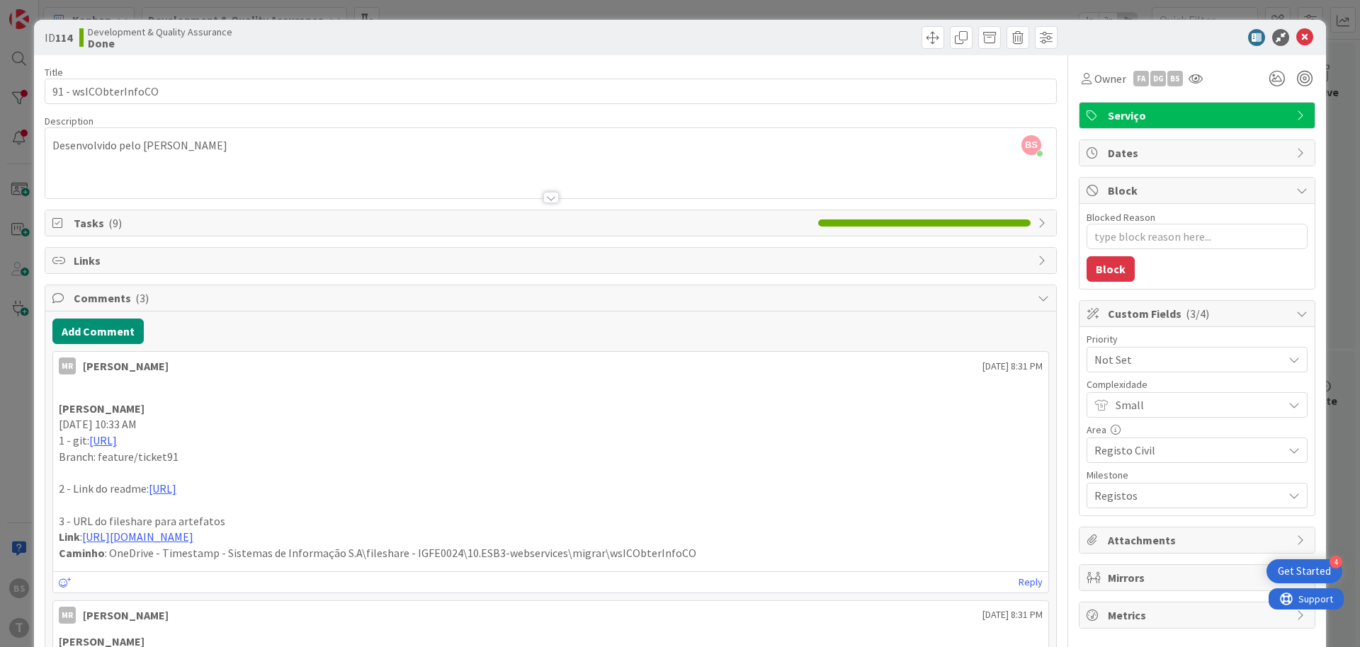
scroll to position [759, 267]
type textarea "x"
